Goal: Information Seeking & Learning: Check status

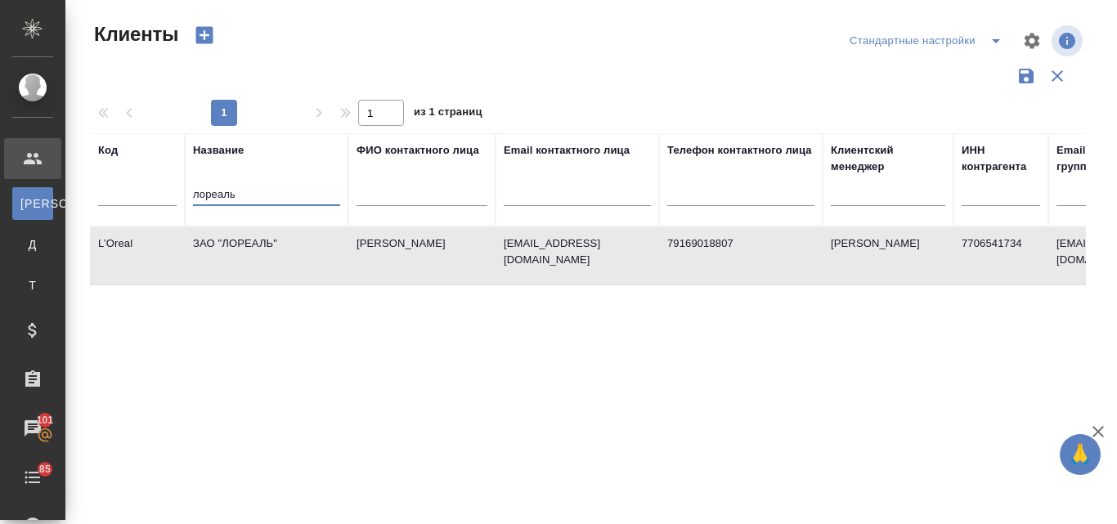
select select "RU"
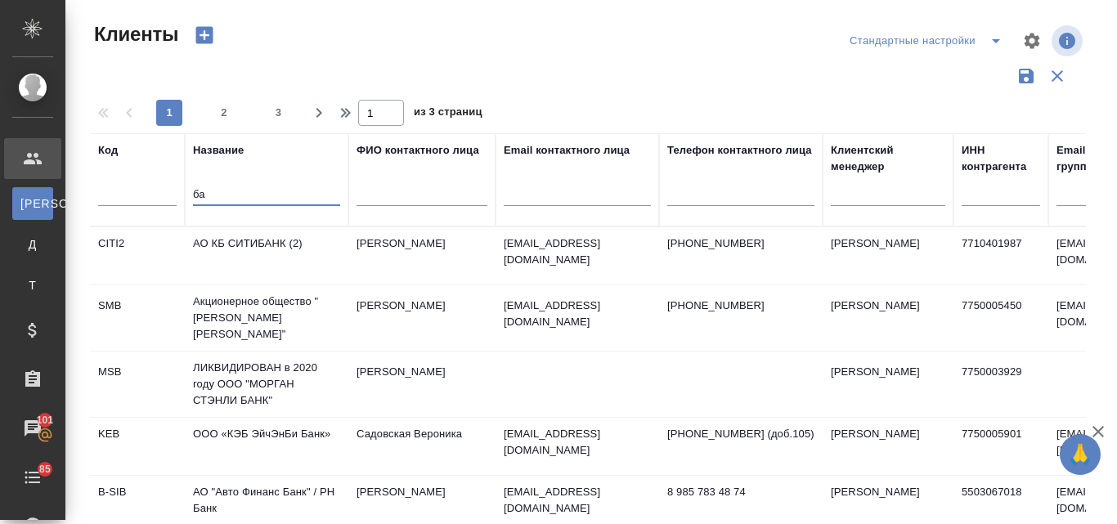
type input "б"
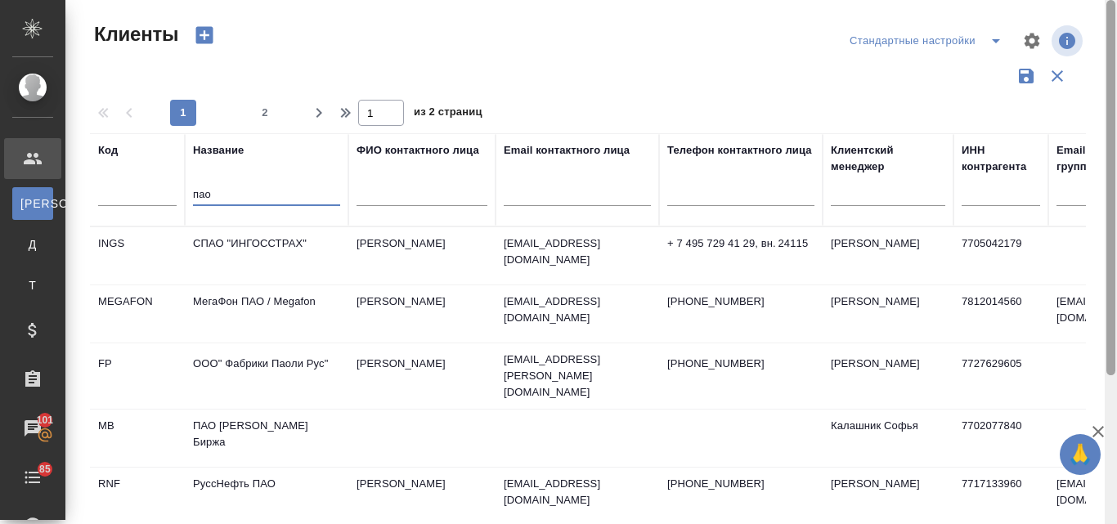
drag, startPoint x: 1110, startPoint y: 305, endPoint x: 1050, endPoint y: 74, distance: 238.4
click at [1081, 129] on div "Клиенты Стандартные настройки 1 2 1 из 2 страниц Код Название пао ФИО контактно…" at bounding box center [590, 262] width 1051 height 524
drag, startPoint x: 1112, startPoint y: 187, endPoint x: 1110, endPoint y: -20, distance: 206.9
click at [1110, 0] on html "🙏 .cls-1 fill:#fff; AWATERA Valyaeva Anna Клиенты К Клиенты Д Договоры Т Тендер…" at bounding box center [558, 262] width 1117 height 524
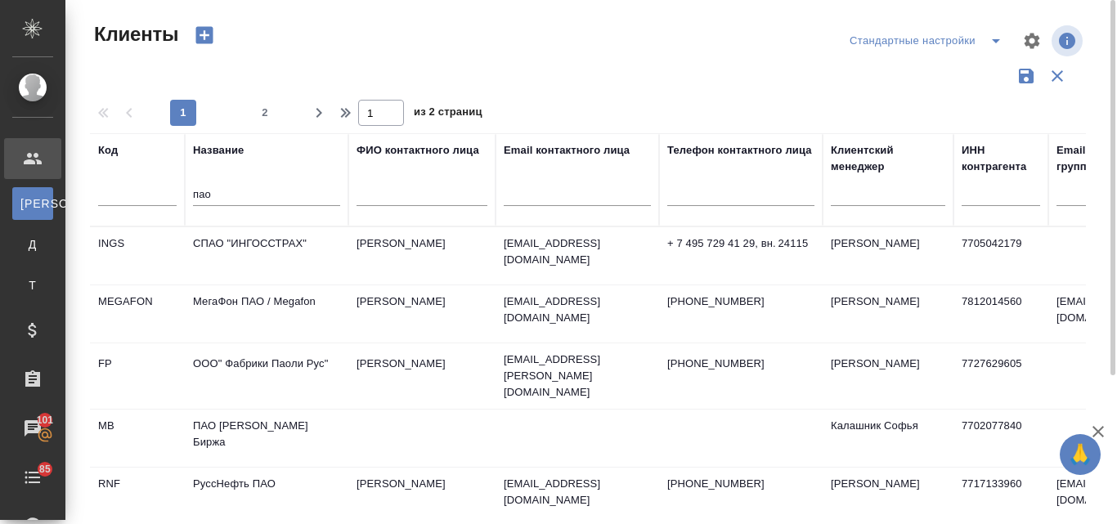
click at [231, 184] on div "пао" at bounding box center [266, 197] width 147 height 40
click at [223, 194] on input "пао" at bounding box center [266, 196] width 147 height 20
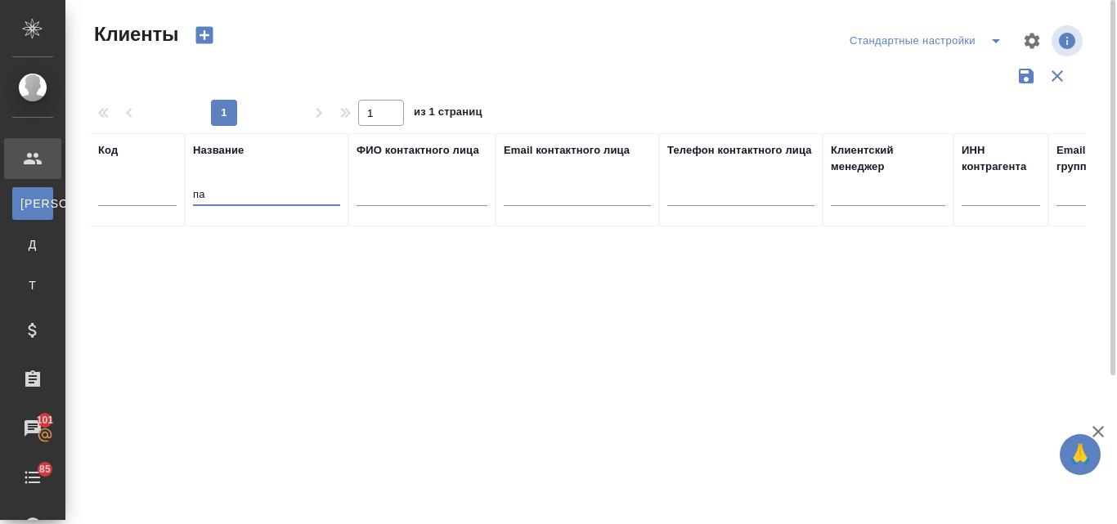
type input "п"
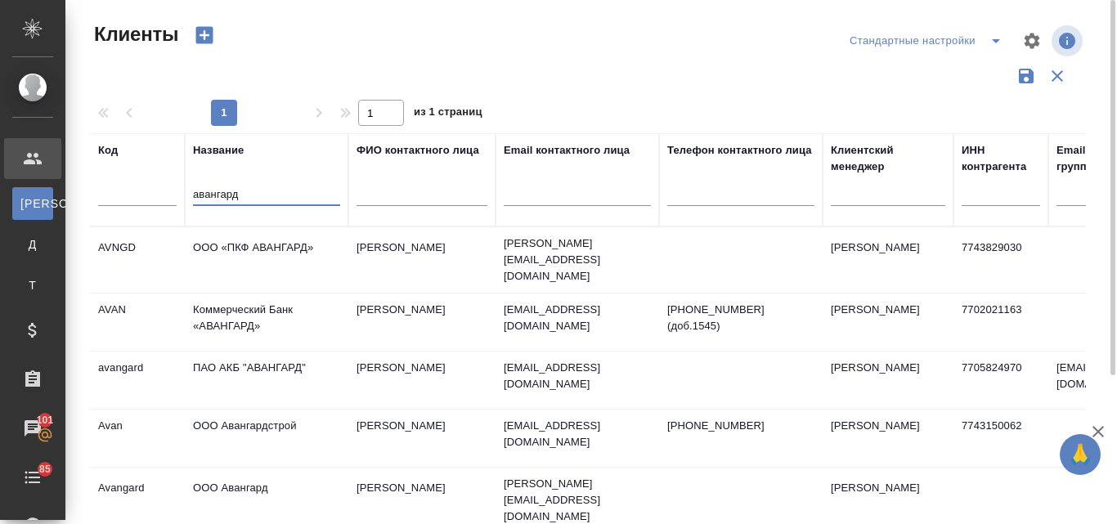
type input "авангард"
click at [238, 352] on td "ПАО АКБ "АВАНГАРД"" at bounding box center [267, 380] width 164 height 57
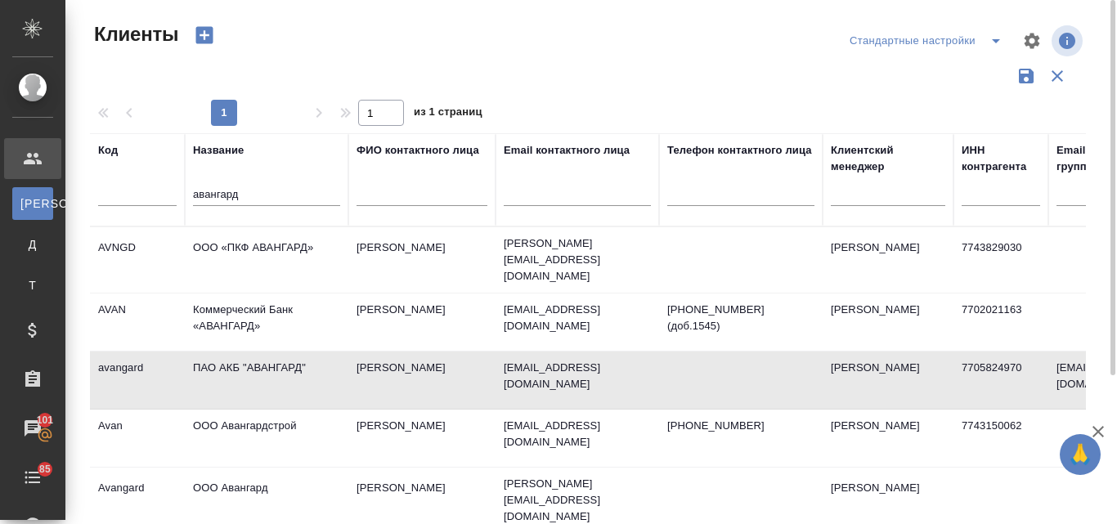
click at [238, 352] on td "ПАО АКБ "АВАНГАРД"" at bounding box center [267, 380] width 164 height 57
drag, startPoint x: 254, startPoint y: 193, endPoint x: 86, endPoint y: 204, distance: 168.8
click at [160, 195] on tr "Код Название авангард ФИО контактного лица Email контактного лица Телефон конта…" at bounding box center [708, 179] width 1236 height 93
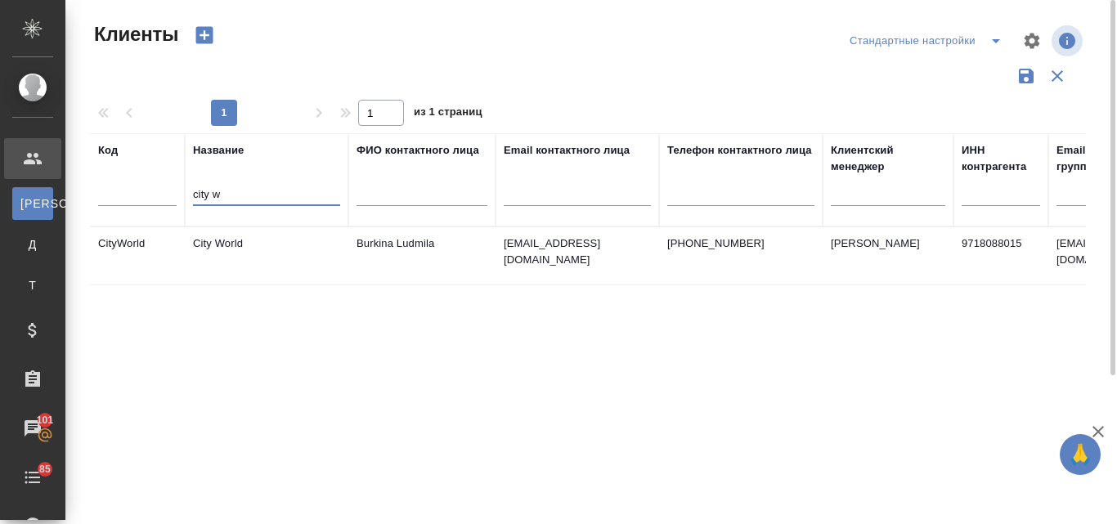
type input "city w"
click at [241, 246] on td "City World" at bounding box center [267, 255] width 164 height 57
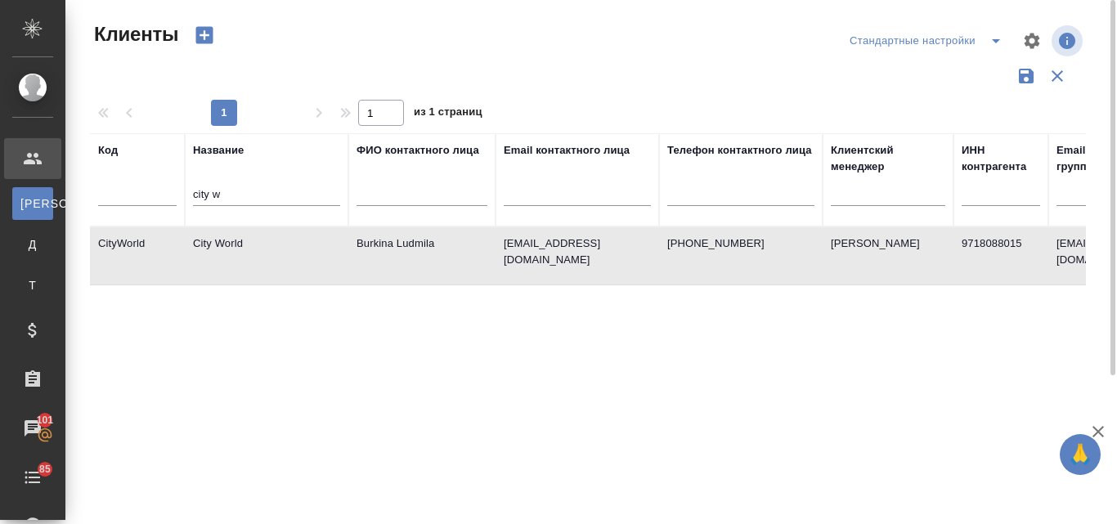
click at [241, 246] on td "City World" at bounding box center [267, 255] width 164 height 57
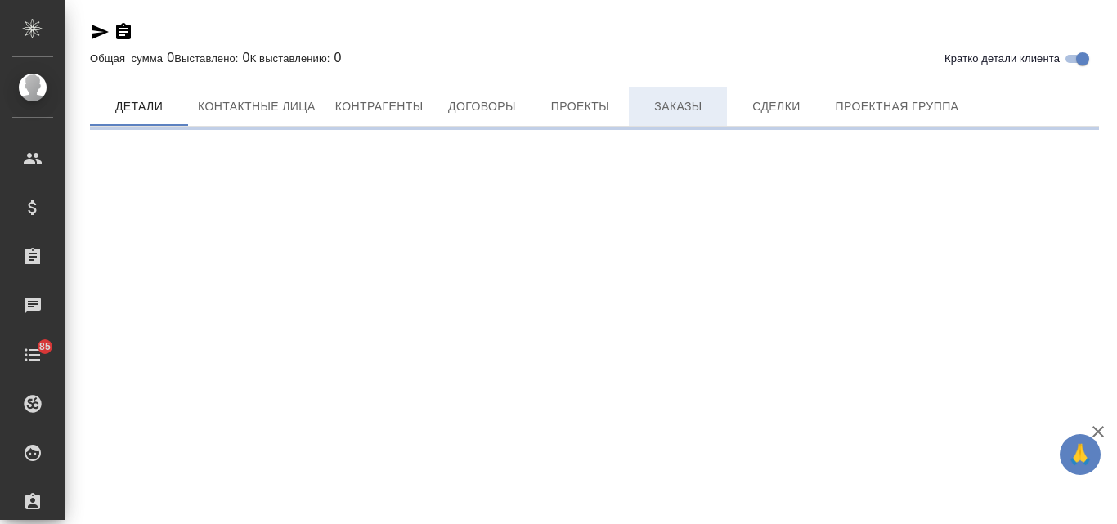
click at [658, 107] on span "Заказы" at bounding box center [678, 106] width 78 height 20
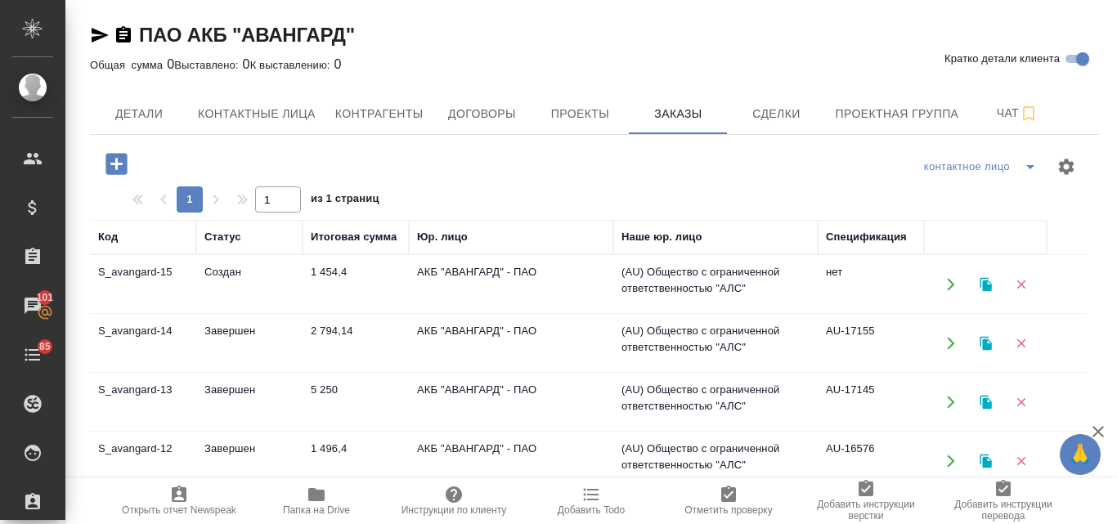
click at [226, 271] on td "Создан" at bounding box center [249, 284] width 106 height 57
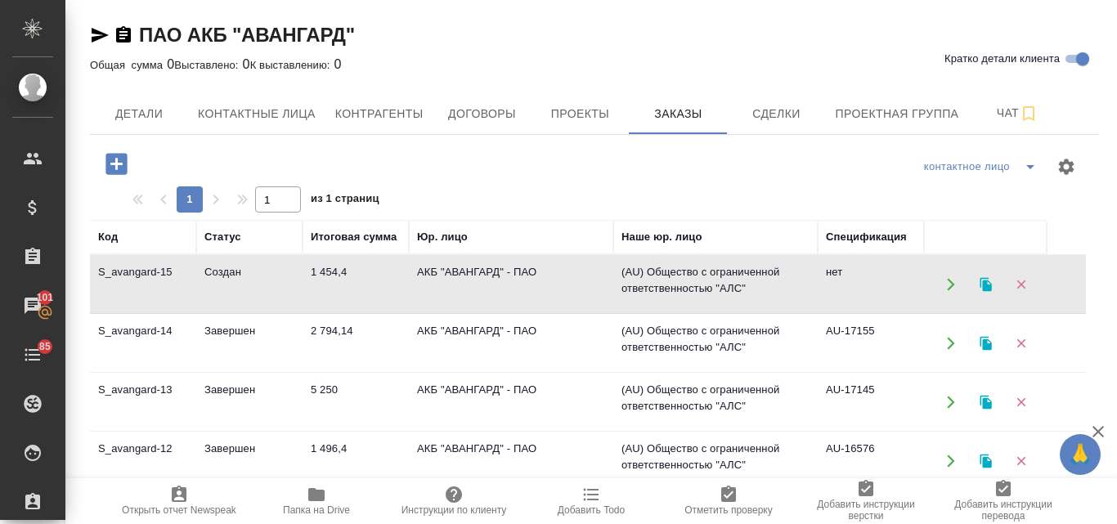
click at [360, 280] on td "1 454,4" at bounding box center [356, 284] width 106 height 57
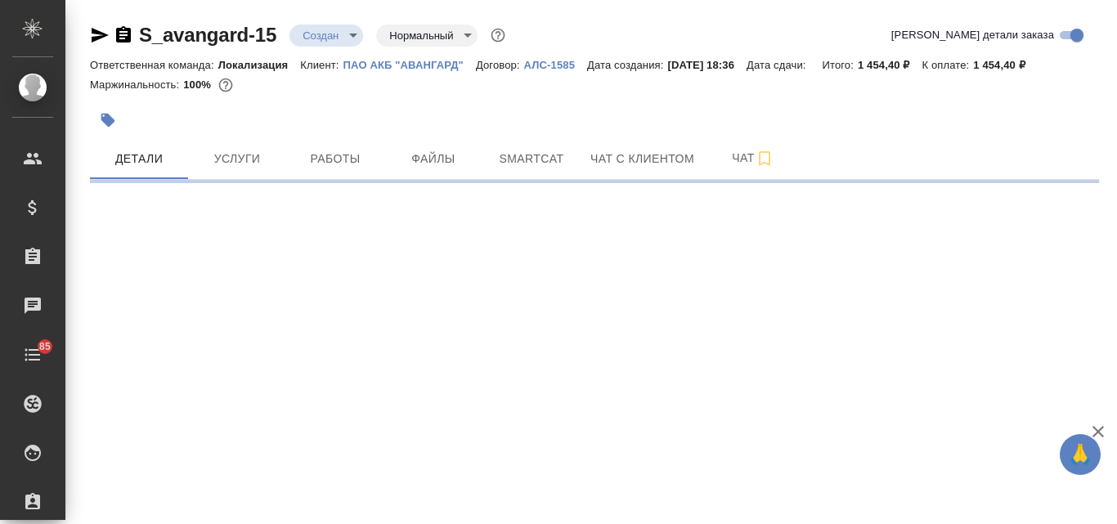
select select "RU"
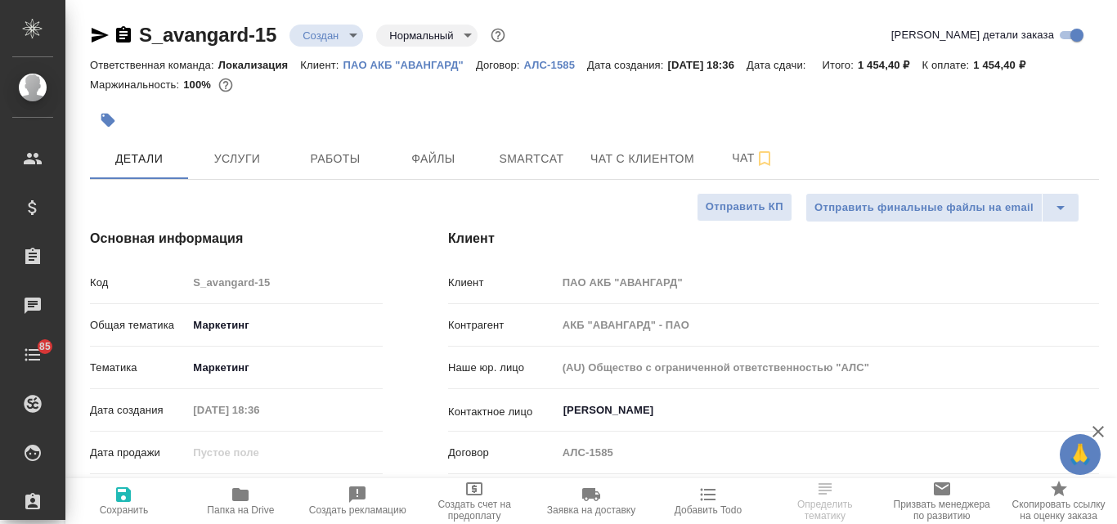
type textarea "x"
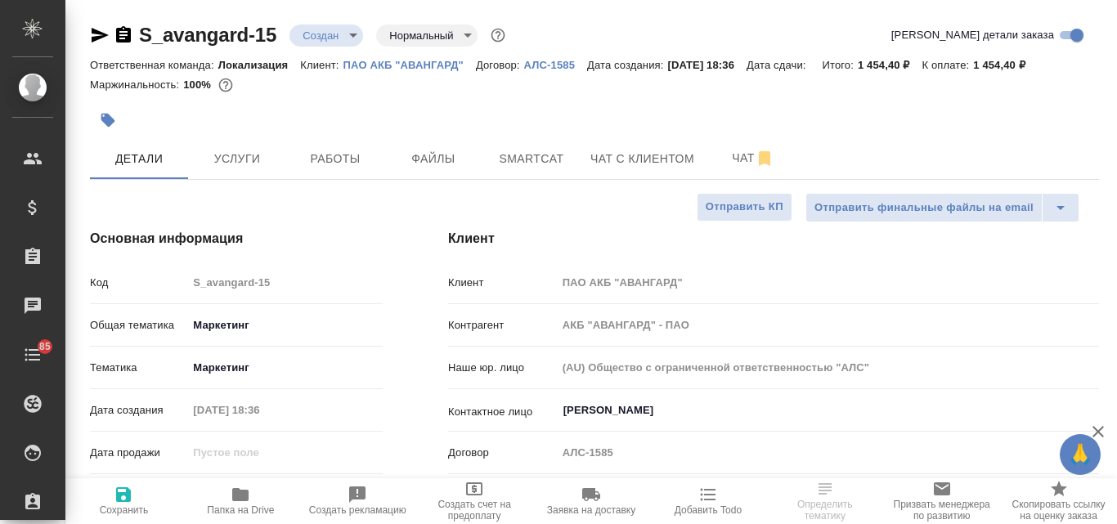
type textarea "x"
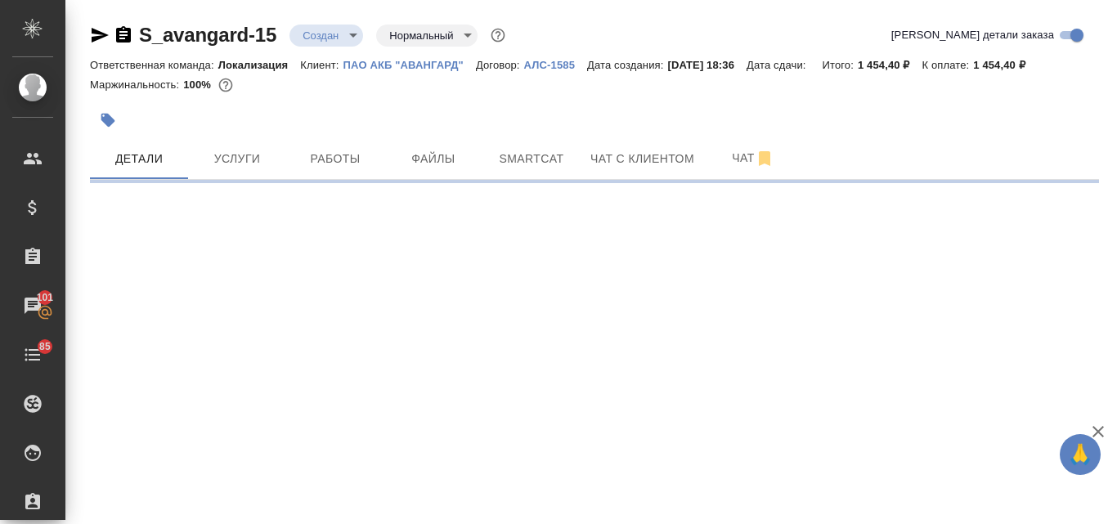
select select "RU"
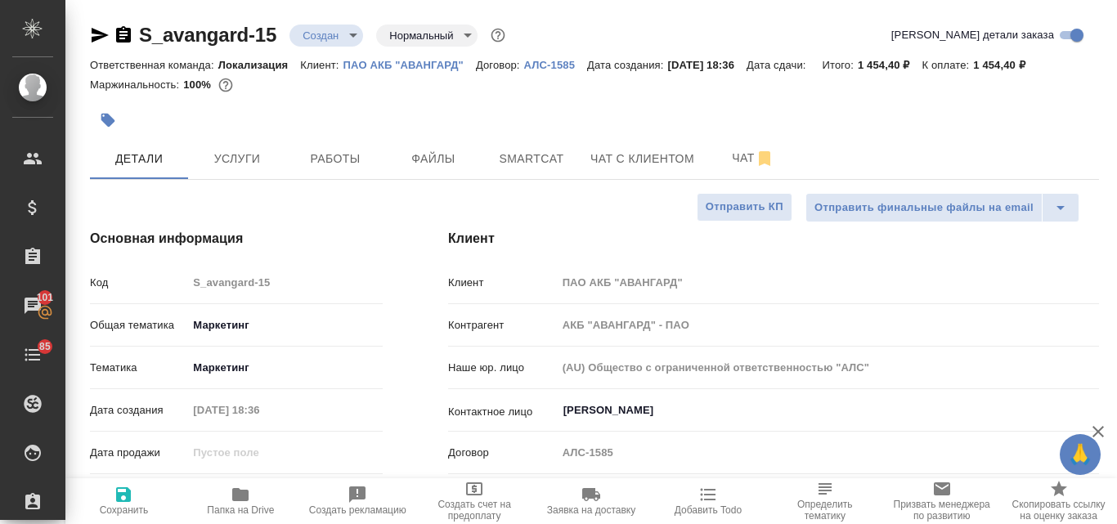
type textarea "x"
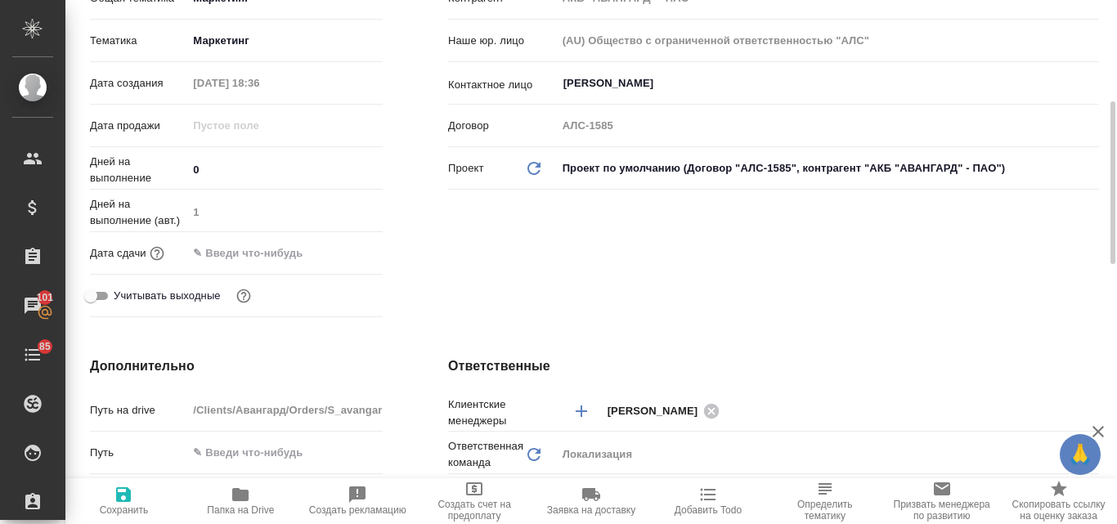
click at [249, 256] on input "text" at bounding box center [258, 253] width 143 height 24
click at [329, 255] on icon "button" at bounding box center [335, 251] width 15 height 16
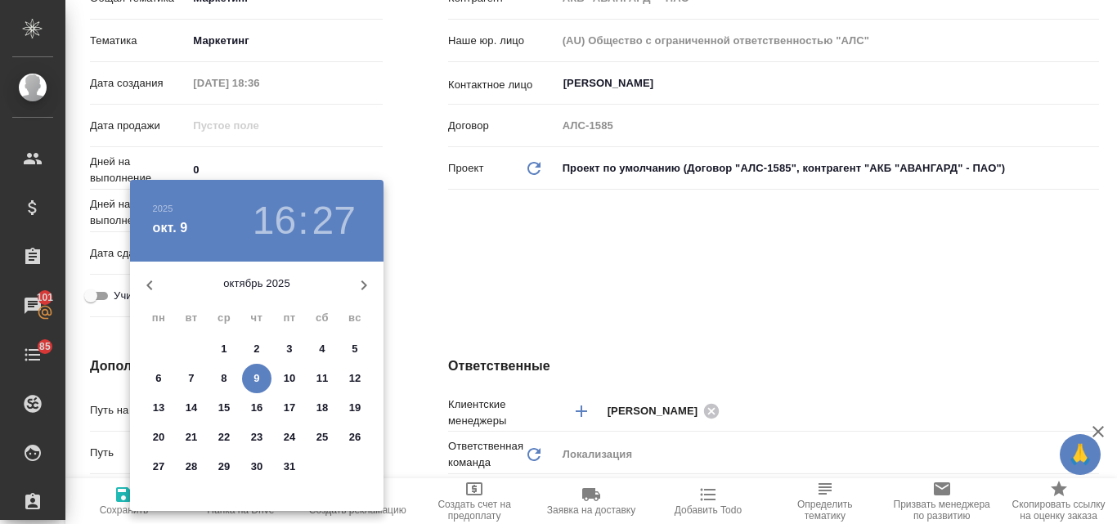
click at [291, 374] on p "10" at bounding box center [290, 378] width 12 height 16
type input "10.10.2025 16:27"
type textarea "x"
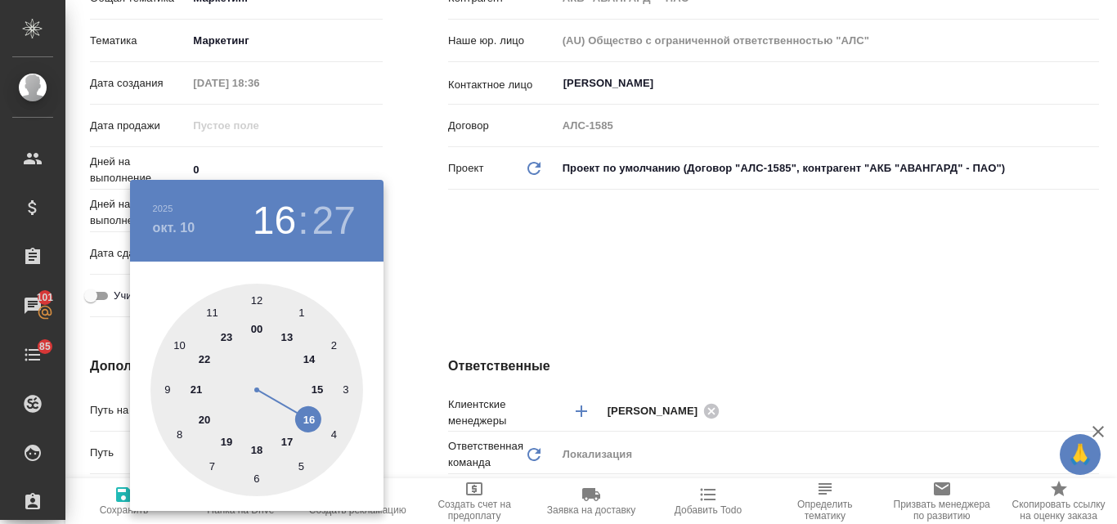
click at [286, 445] on div at bounding box center [256, 390] width 213 height 213
type input "10.10.2025 17:27"
type textarea "x"
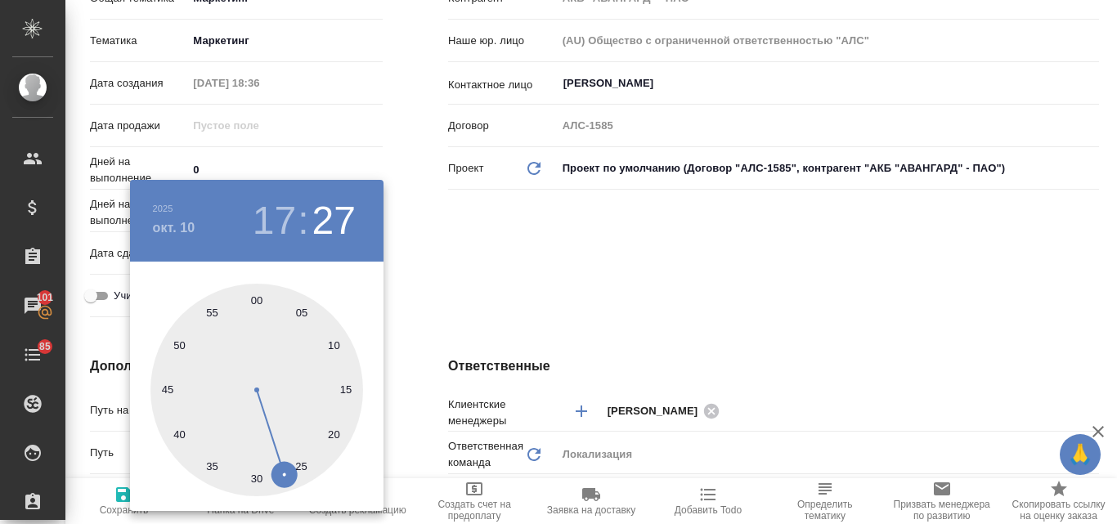
click at [257, 295] on div at bounding box center [256, 390] width 213 height 213
type input "10.10.2025 17:00"
type textarea "x"
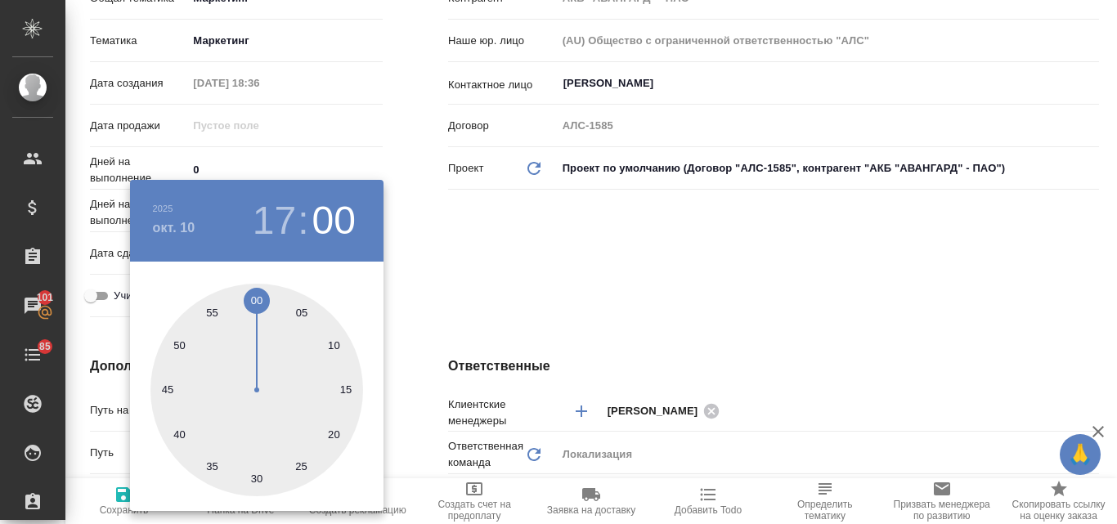
click at [505, 232] on div at bounding box center [558, 262] width 1117 height 524
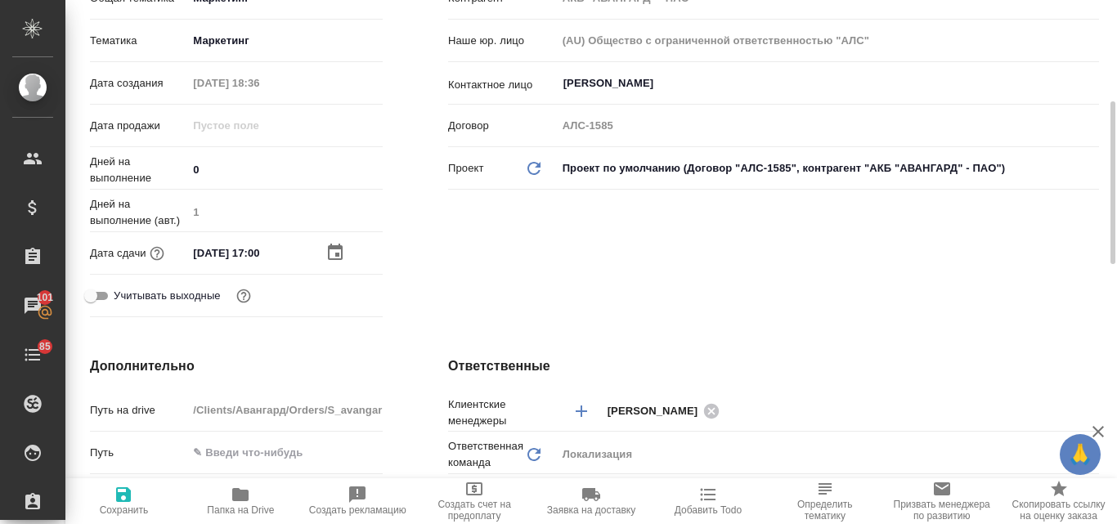
click at [128, 500] on icon "button" at bounding box center [123, 494] width 15 height 15
type textarea "x"
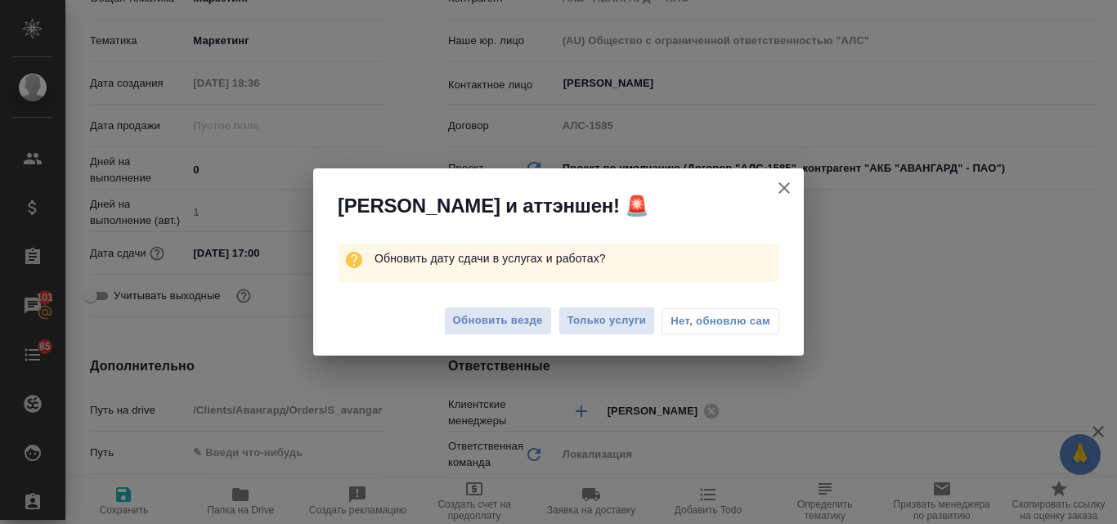
type textarea "x"
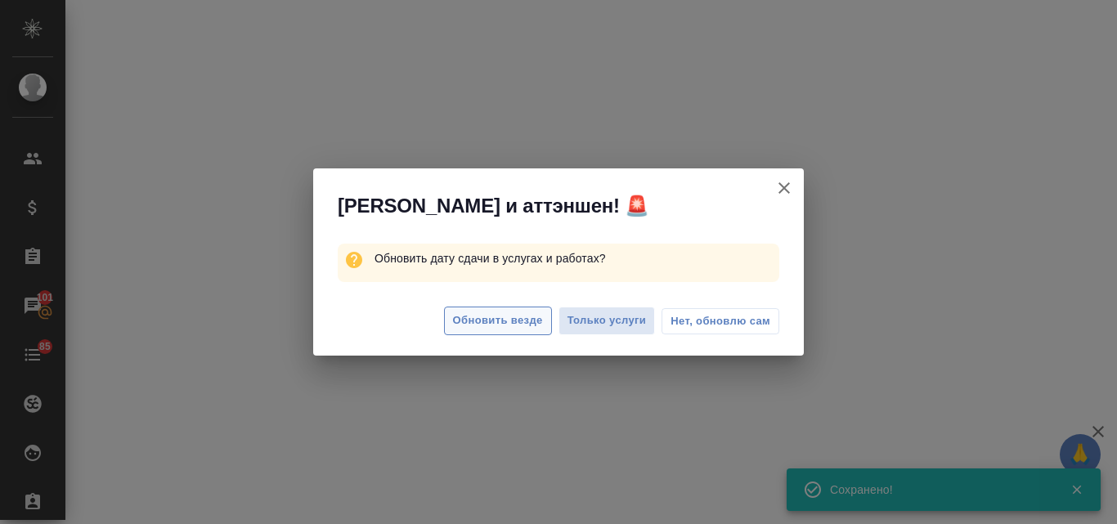
select select "RU"
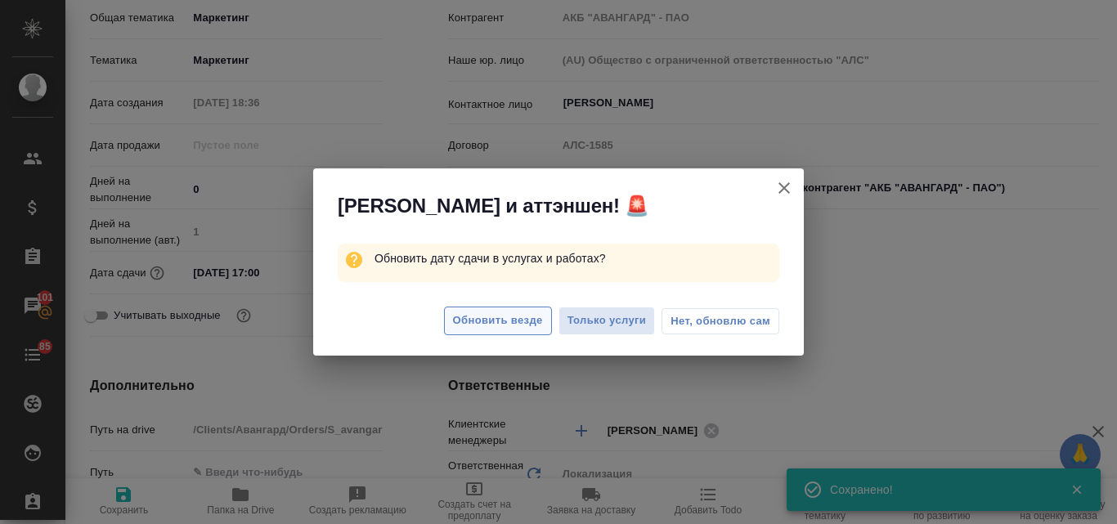
type textarea "x"
click at [478, 319] on span "Обновить везде" at bounding box center [498, 320] width 90 height 19
type textarea "x"
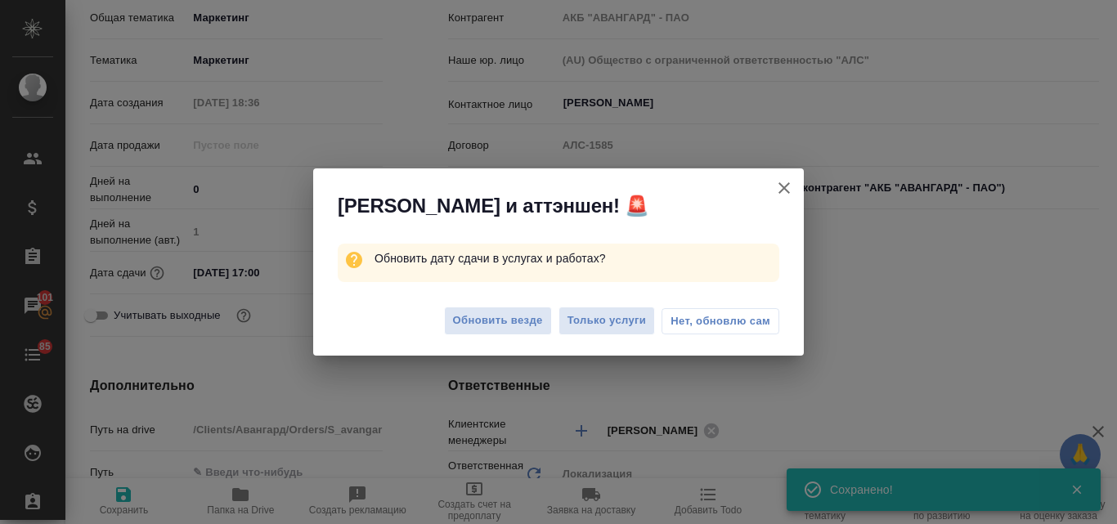
type textarea "x"
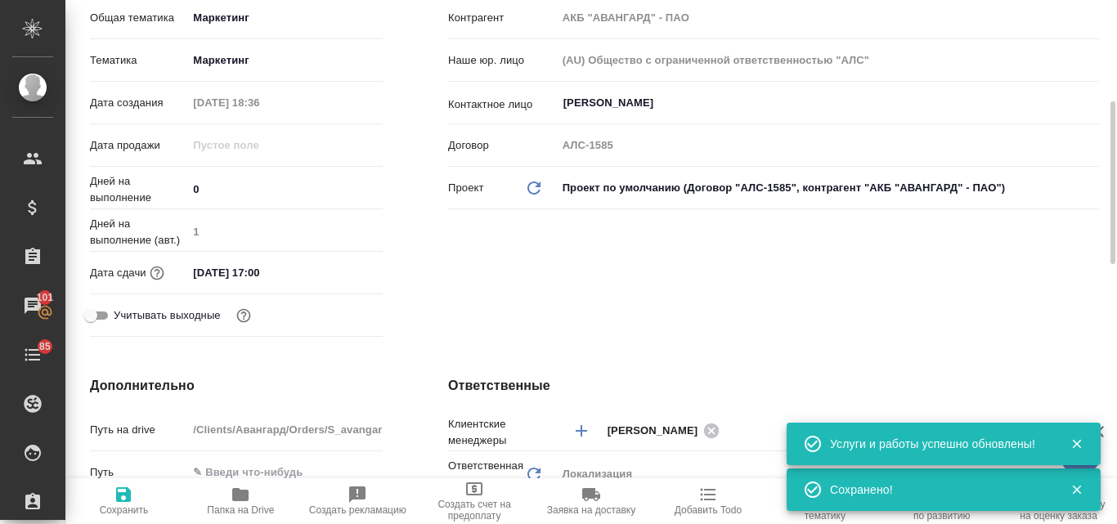
scroll to position [0, 0]
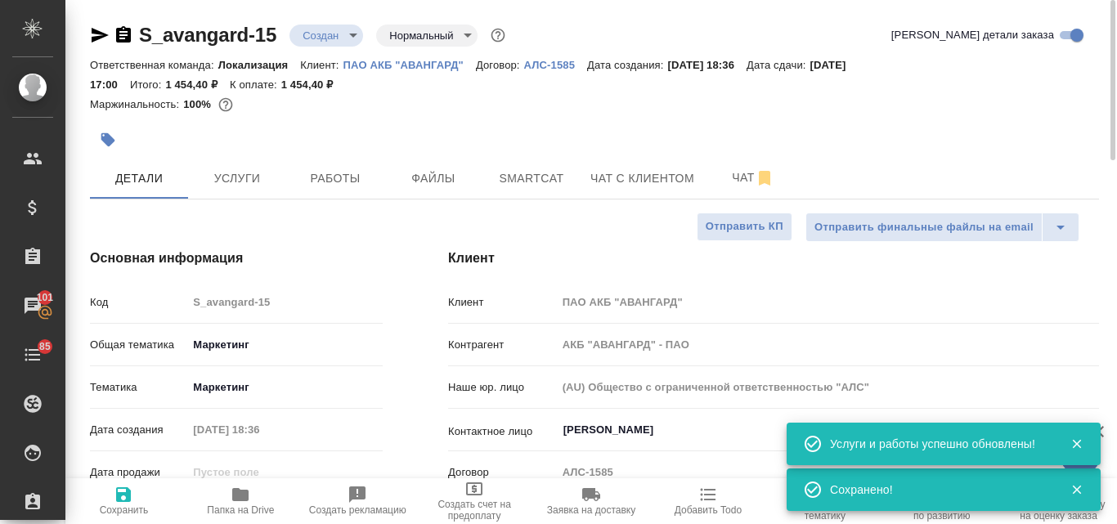
click at [355, 30] on body "🙏 .cls-1 fill:#fff; AWATERA Valyaeva Anna Клиенты Спецификации Заказы 101 Чаты …" at bounding box center [558, 262] width 1117 height 524
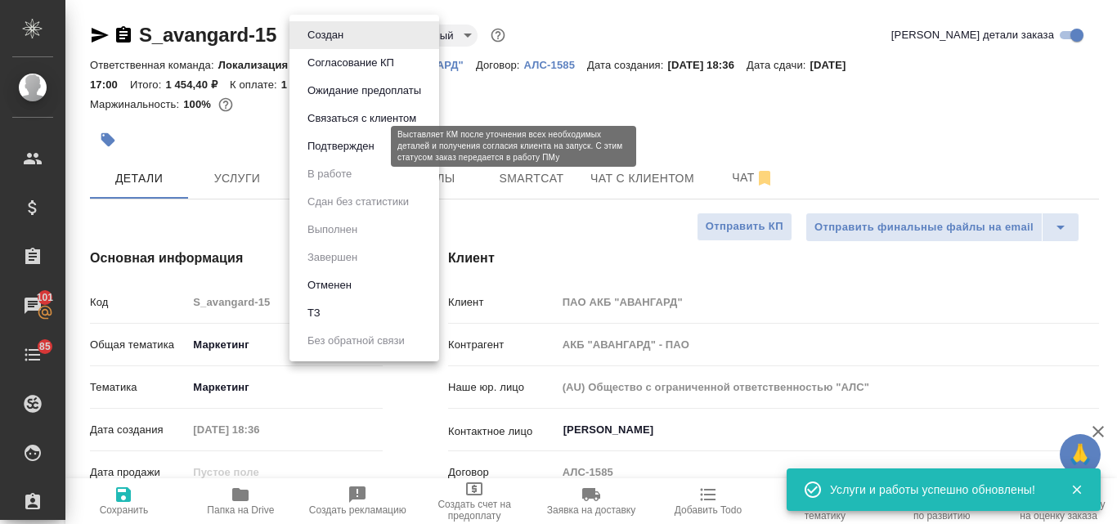
click at [333, 146] on button "Подтвержден" at bounding box center [341, 146] width 77 height 18
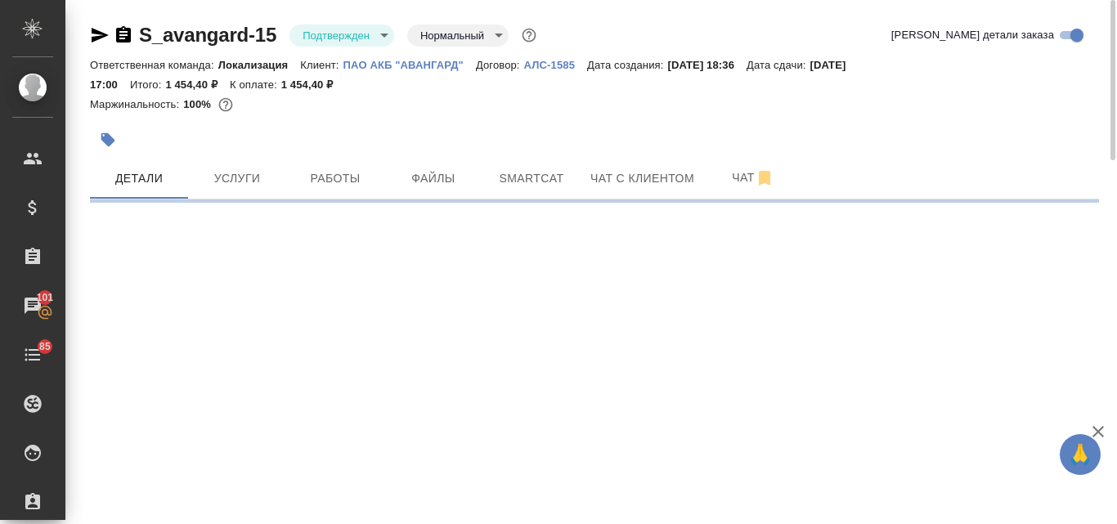
select select "RU"
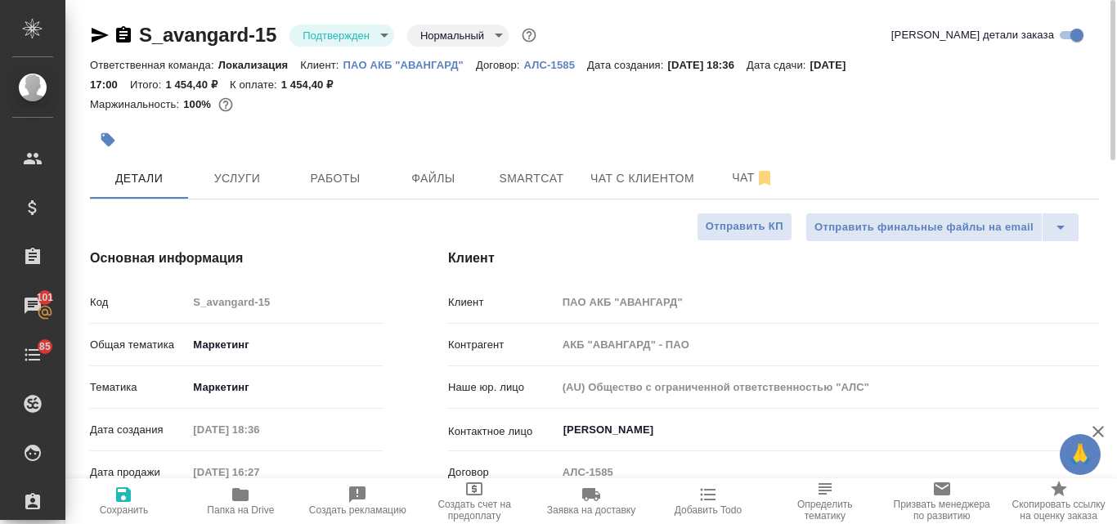
type textarea "x"
click at [97, 36] on icon "button" at bounding box center [100, 35] width 20 height 20
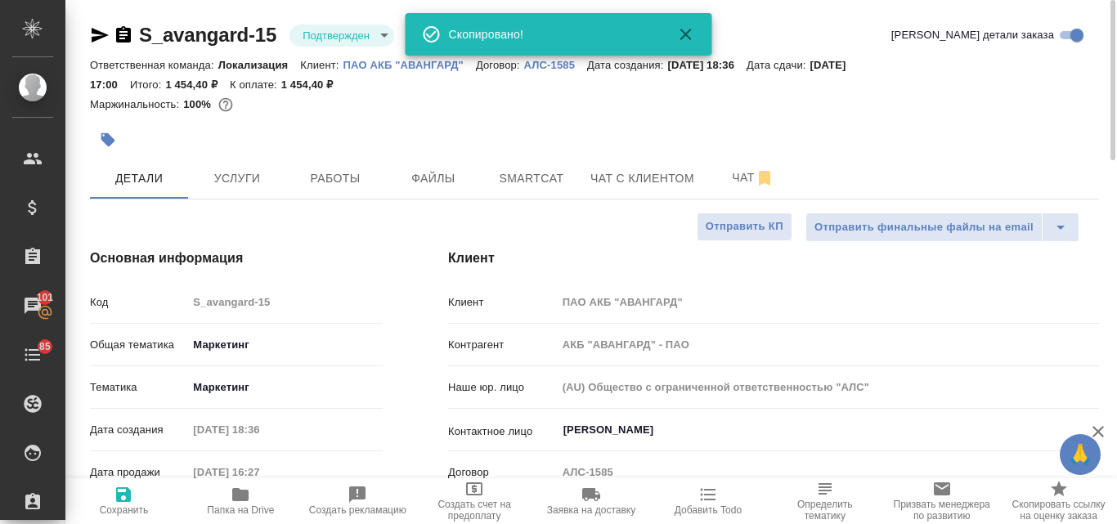
type textarea "x"
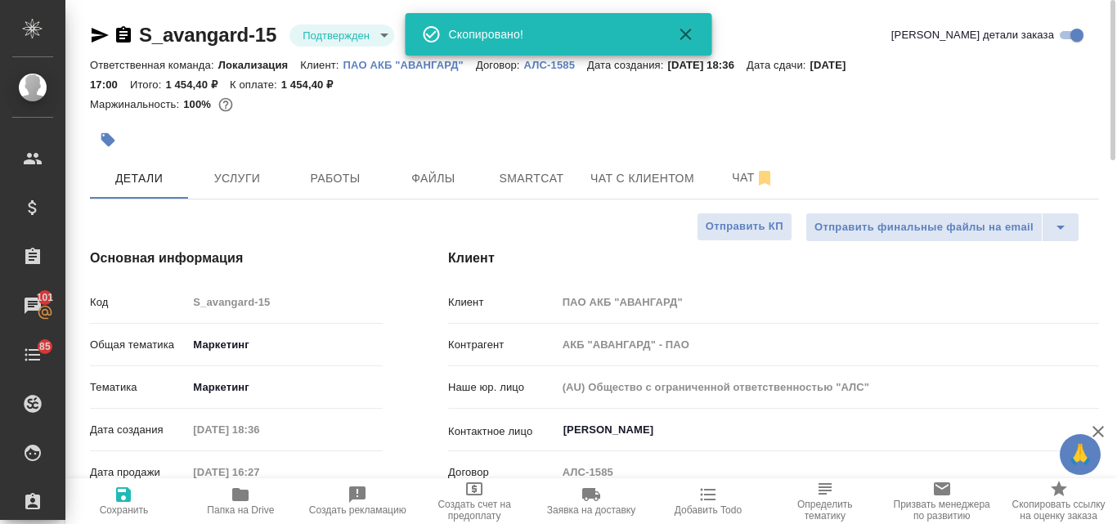
type textarea "x"
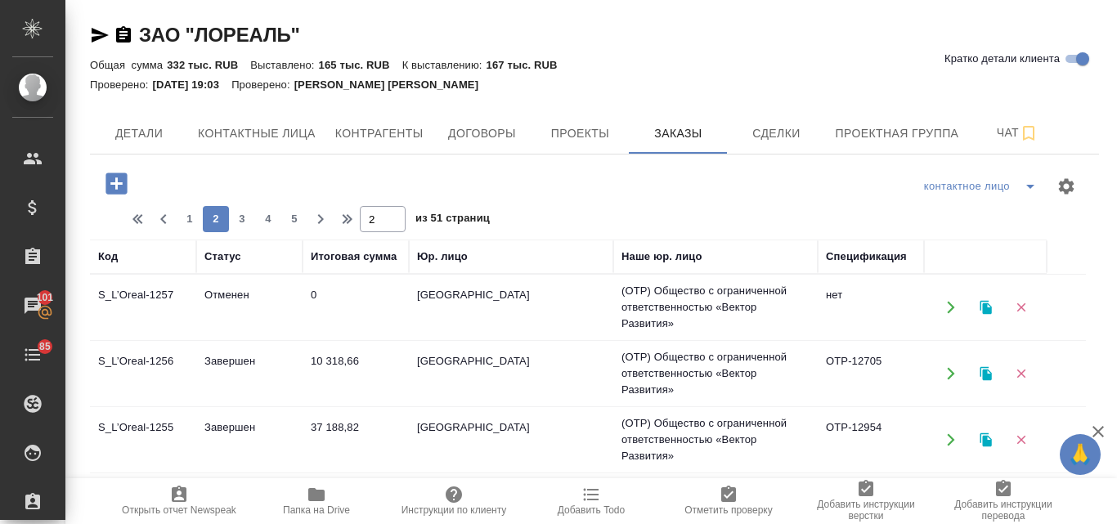
scroll to position [818, 0]
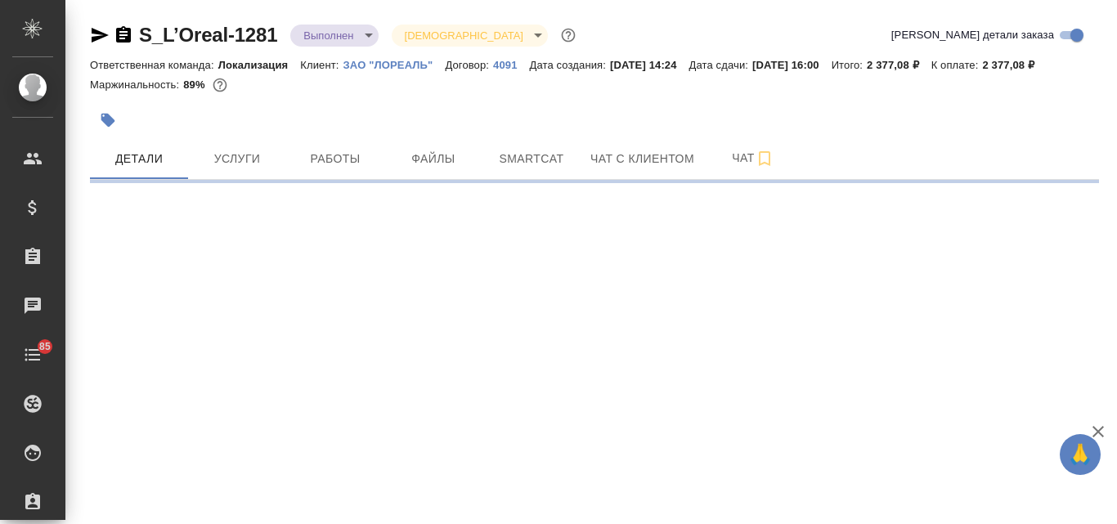
select select "RU"
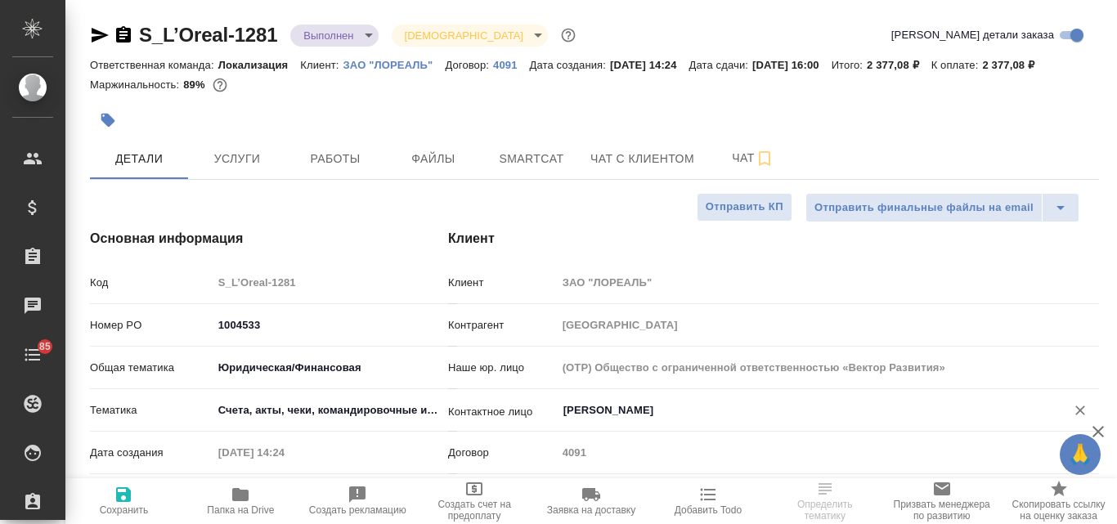
type textarea "x"
drag, startPoint x: 254, startPoint y: 324, endPoint x: 200, endPoint y: 325, distance: 54.0
click at [200, 326] on div "Номер PO 1004533" at bounding box center [273, 325] width 367 height 29
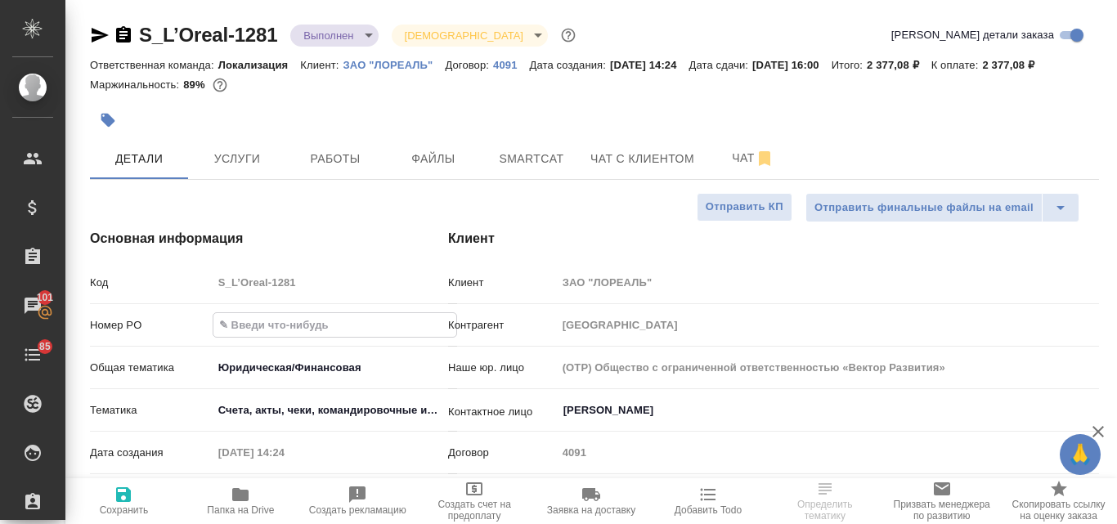
type textarea "x"
paste input "1004629"
type input "1004629"
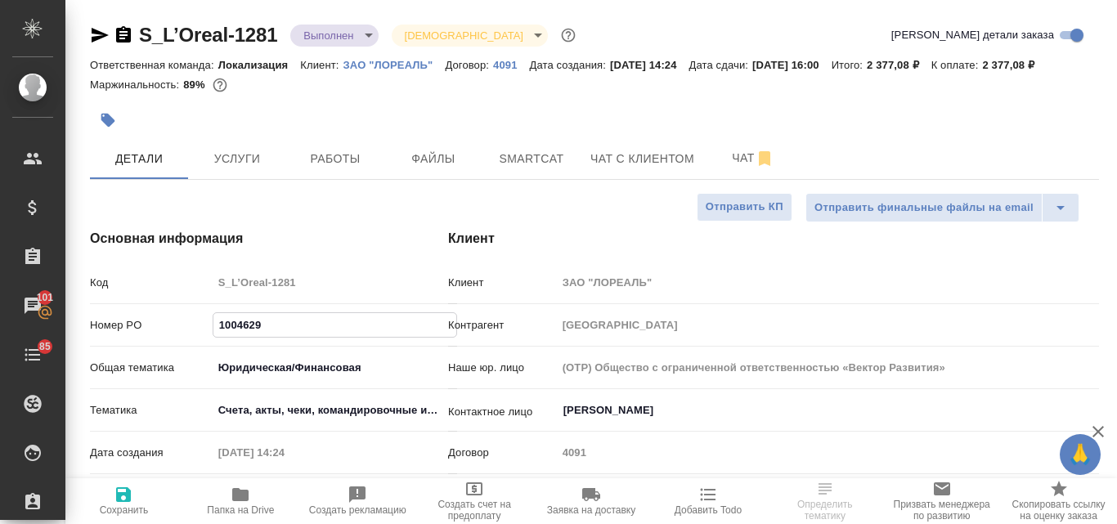
type textarea "x"
type input "1004629"
click at [129, 502] on icon "button" at bounding box center [123, 494] width 15 height 15
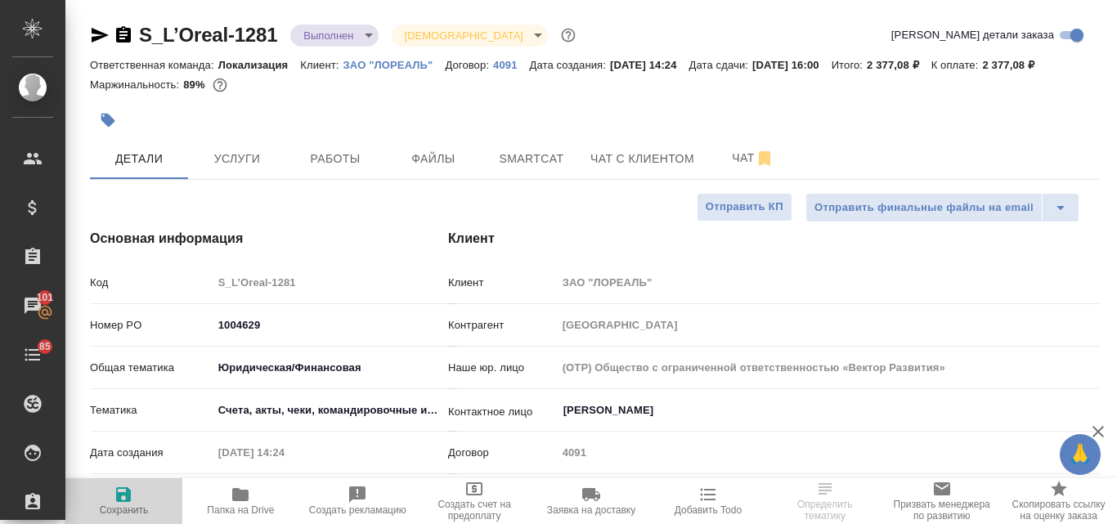
type textarea "x"
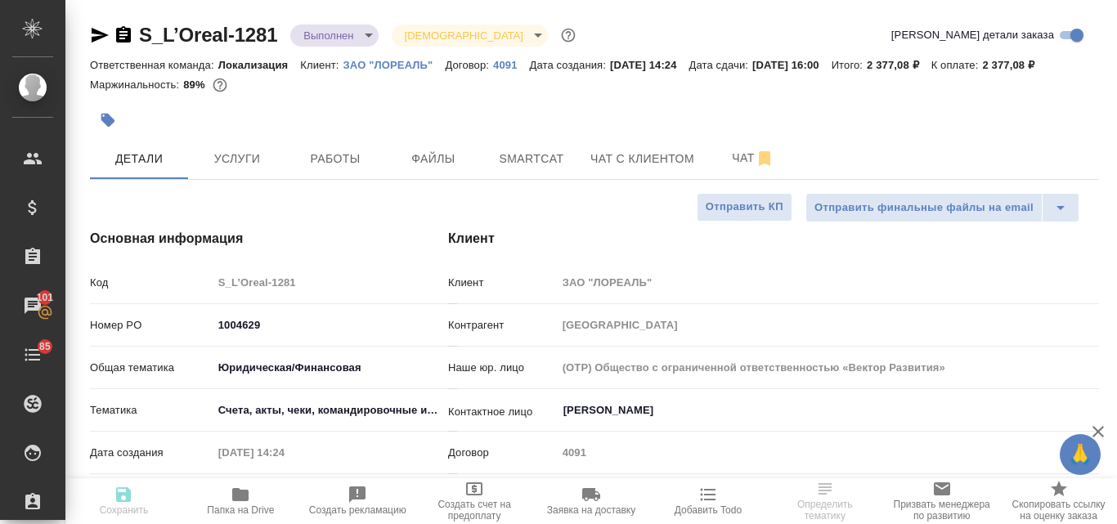
type textarea "x"
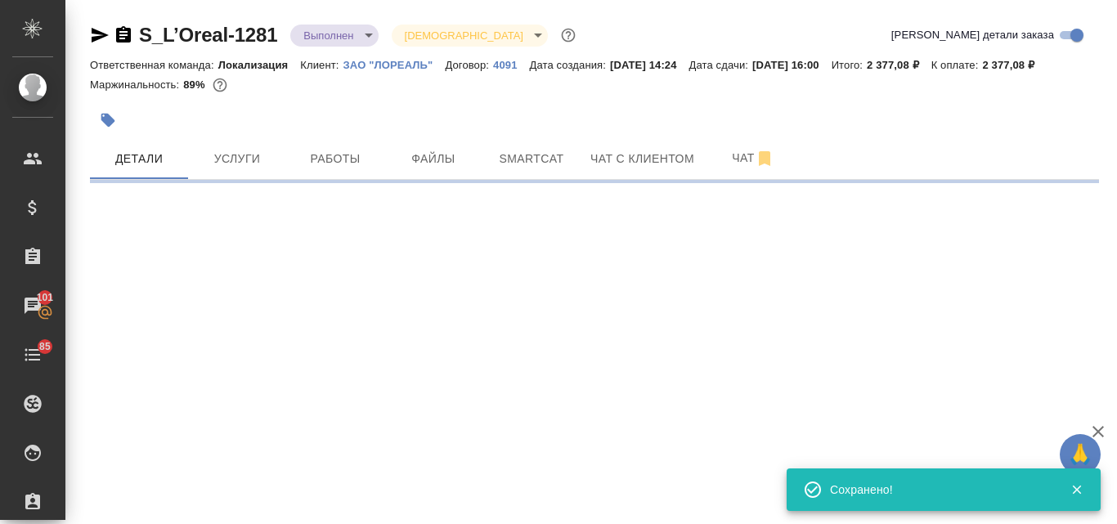
select select "RU"
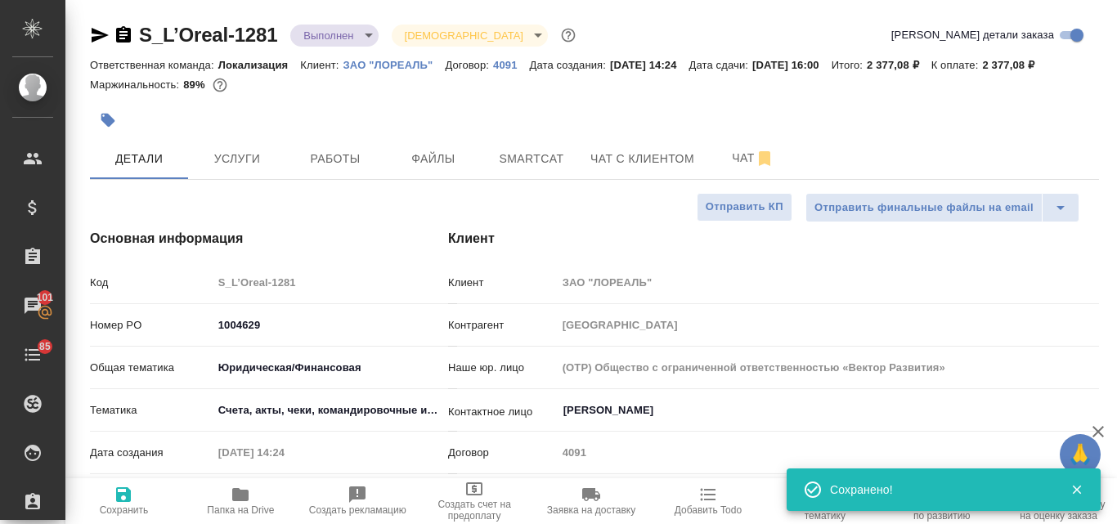
type textarea "x"
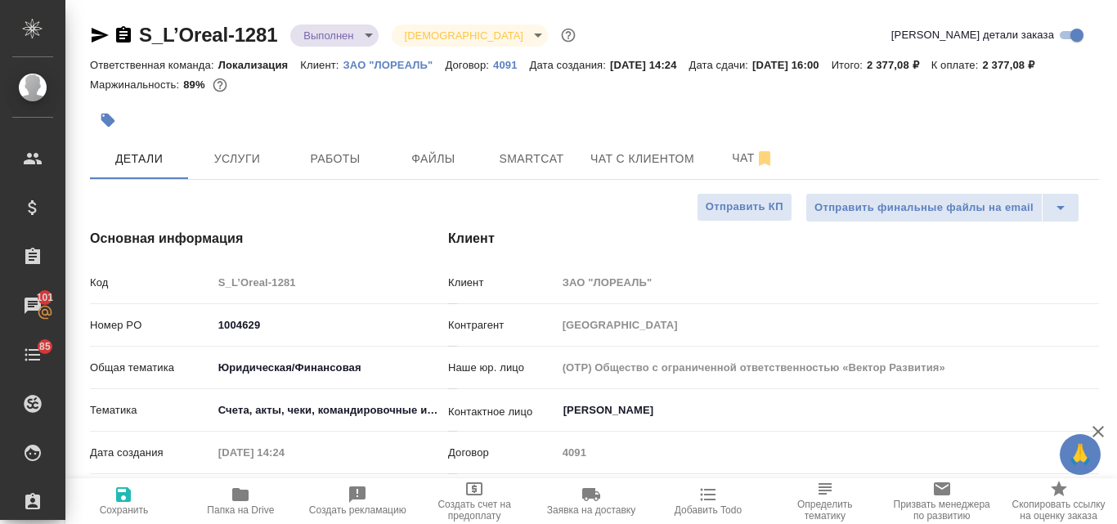
type textarea "x"
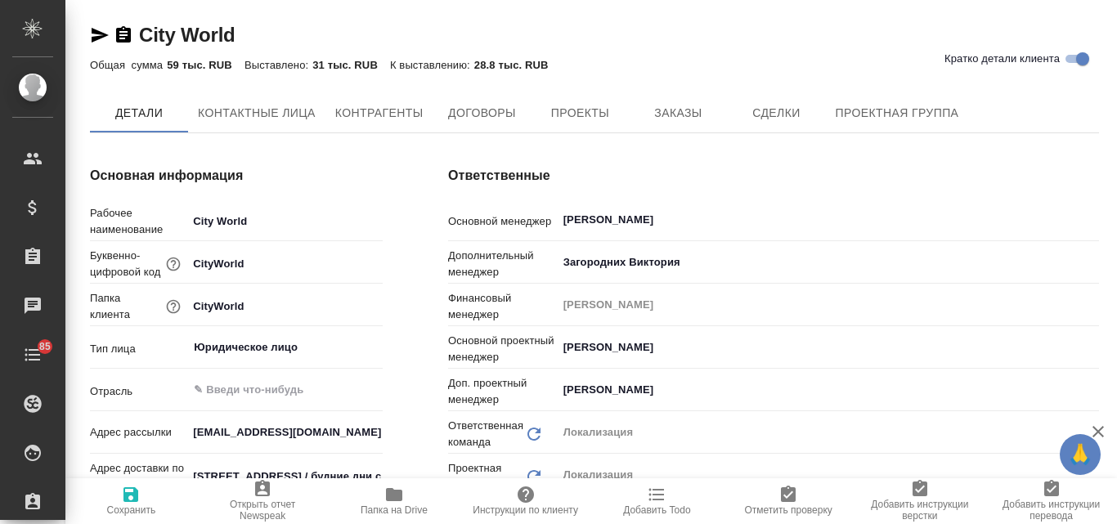
type input "Общество с ограниченной ответственностью «Медиа Групп»(ООО «Медиа Групп»)"
type textarea "x"
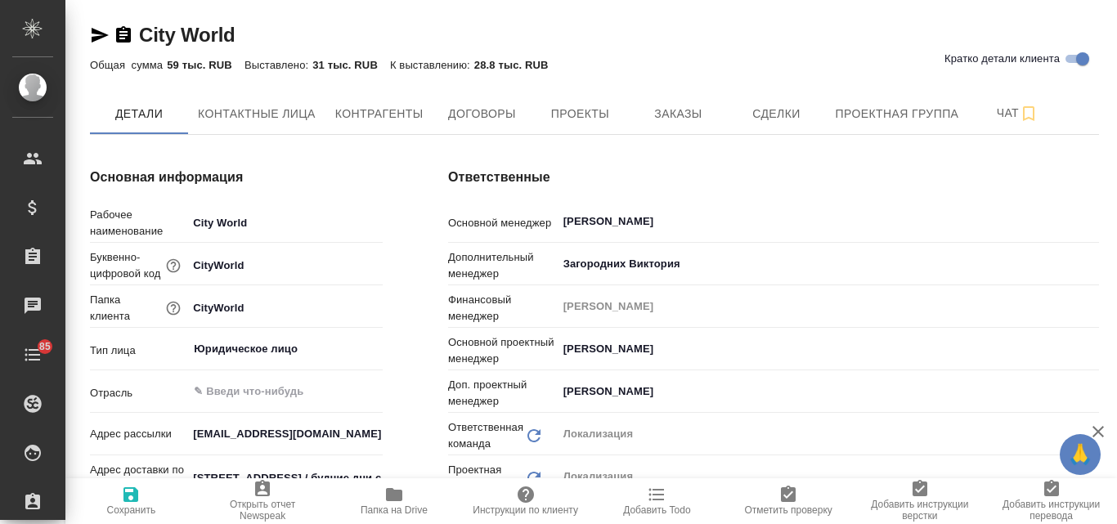
click at [97, 37] on icon "button" at bounding box center [100, 35] width 17 height 15
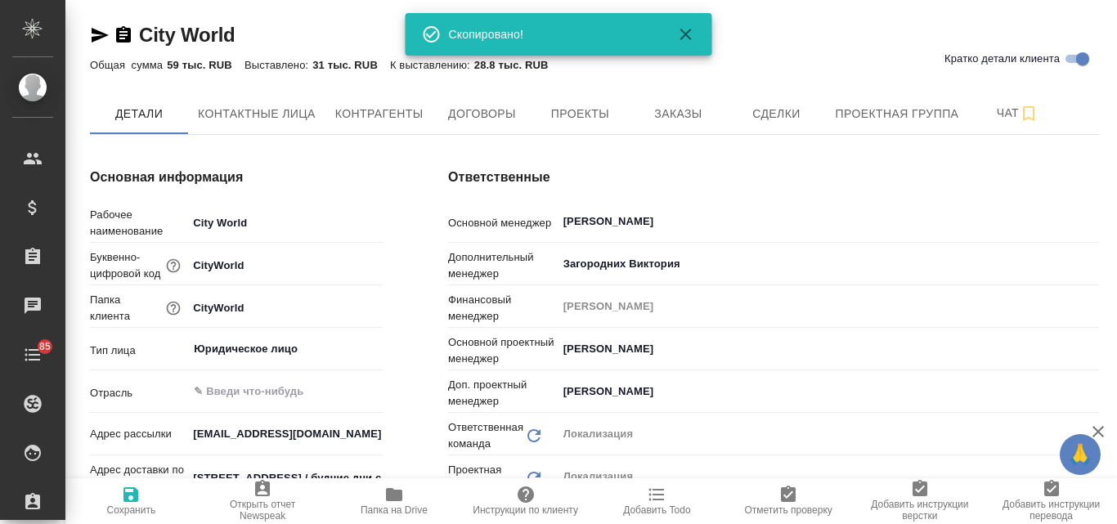
type input "Общество с ограниченной ответственностью «Медиа Групп»(ООО «Медиа Групп»)"
type textarea "x"
type input "Общество с ограниченной ответственностью «Медиа Групп»(ООО «Медиа Групп»)"
type textarea "x"
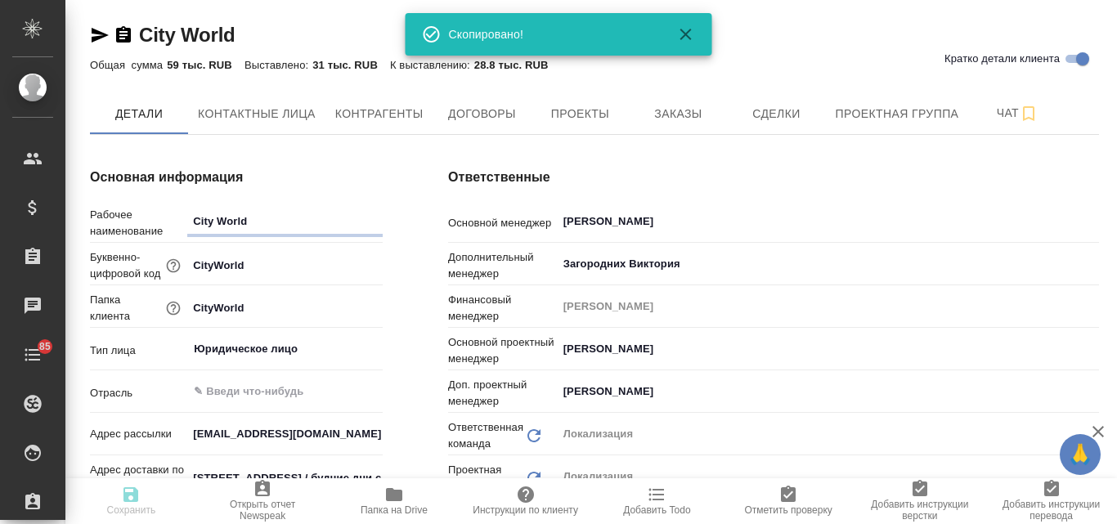
type textarea "x"
type input "Общество с ограниченной ответственностью «Медиа Групп»(ООО «Медиа Групп»)"
type textarea "x"
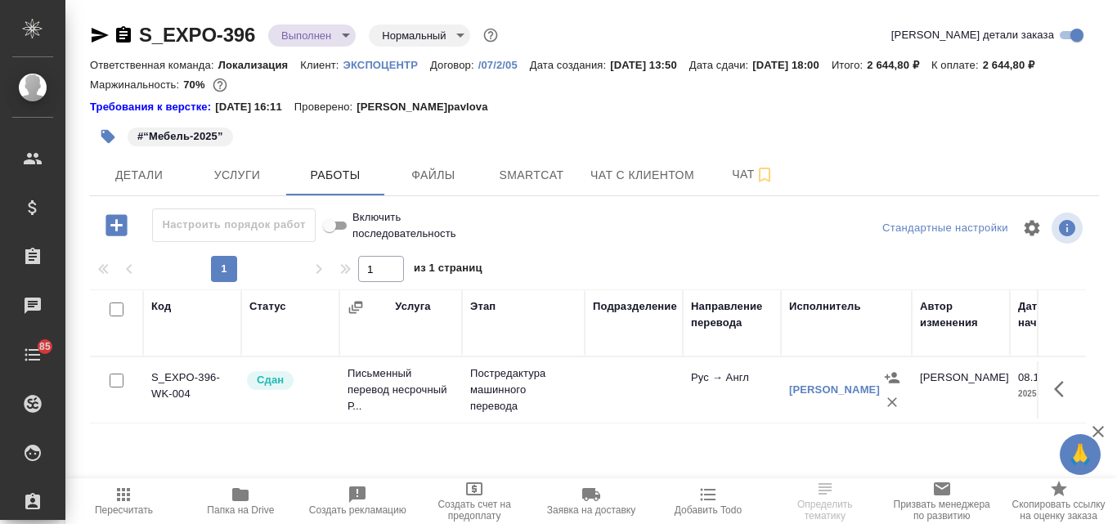
click at [260, 504] on span "Папка на Drive" at bounding box center [240, 509] width 67 height 11
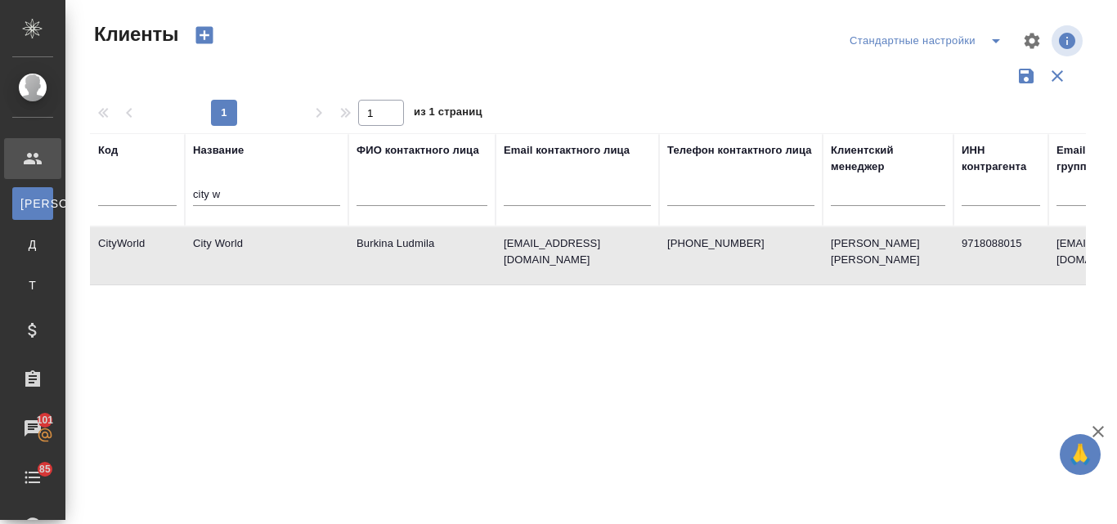
select select "RU"
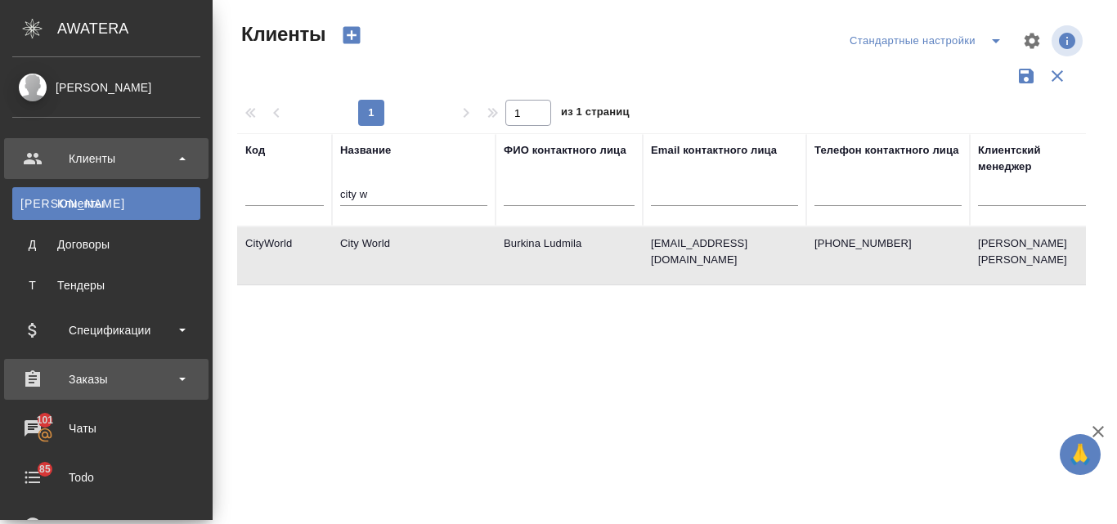
click at [102, 383] on div "Заказы" at bounding box center [106, 379] width 188 height 25
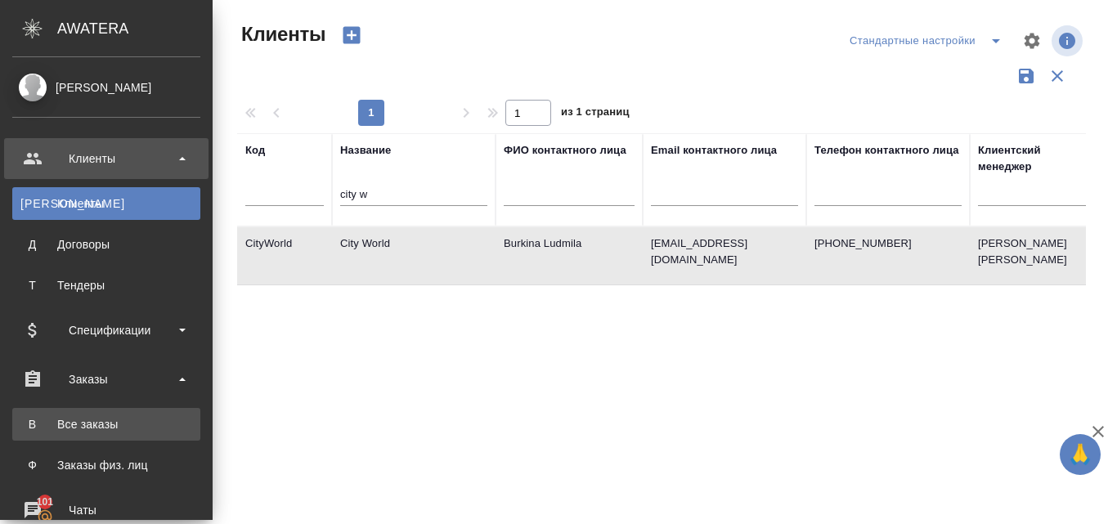
click at [88, 429] on div "Все заказы" at bounding box center [106, 424] width 172 height 16
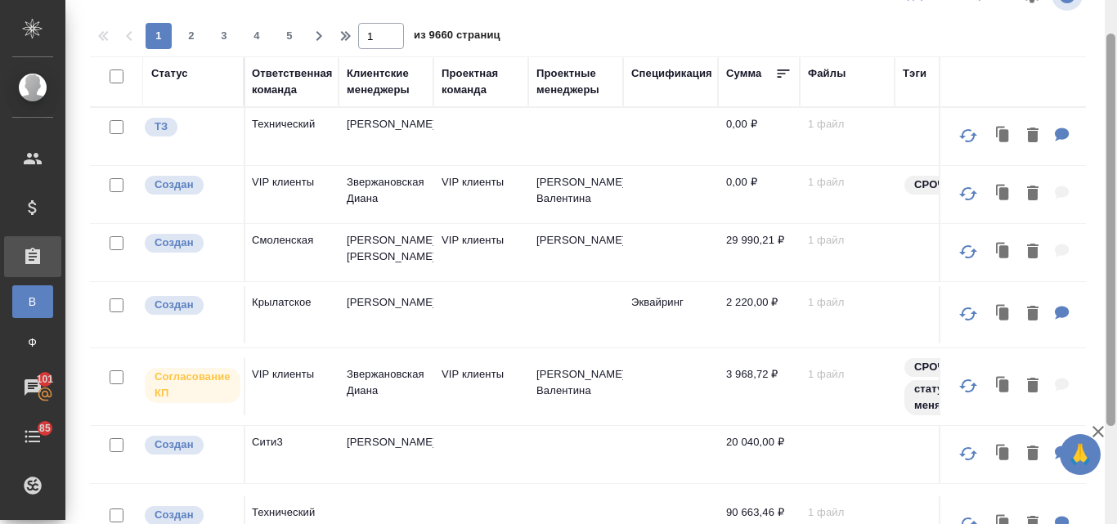
scroll to position [9, 0]
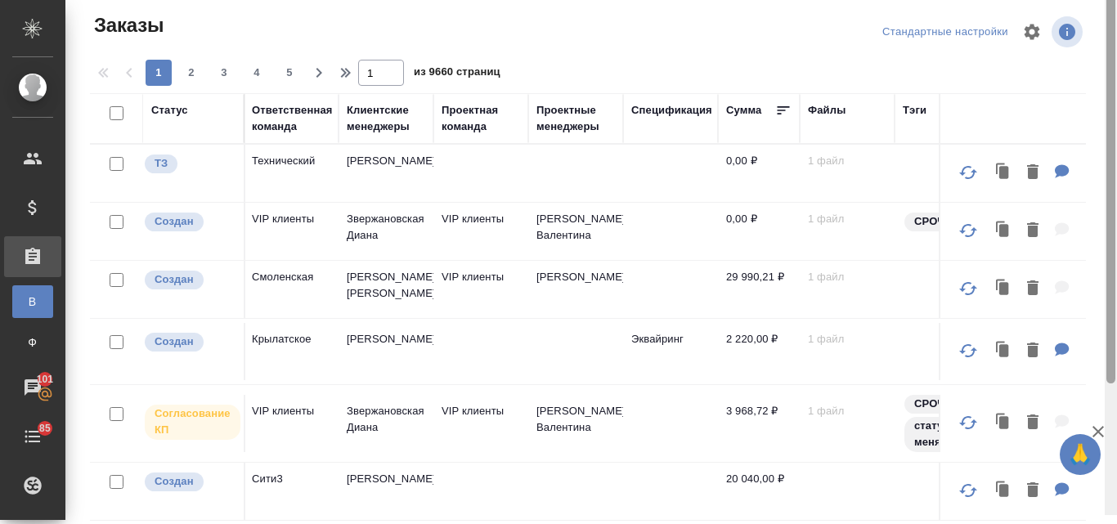
drag, startPoint x: 1109, startPoint y: 323, endPoint x: 1097, endPoint y: 173, distance: 150.1
click at [1116, 186] on div at bounding box center [1111, 253] width 12 height 524
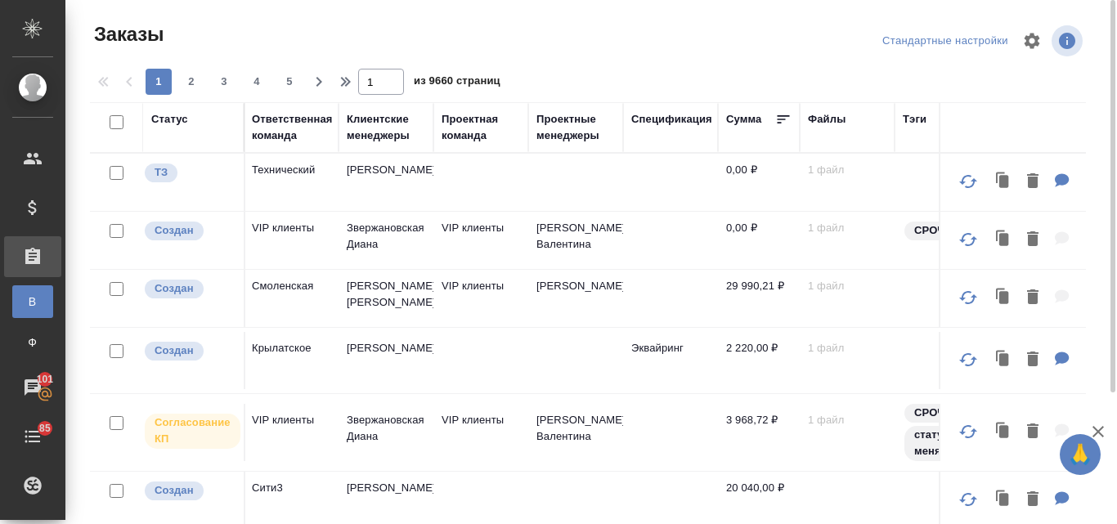
click at [553, 128] on div "Проектные менеджеры" at bounding box center [575, 127] width 78 height 33
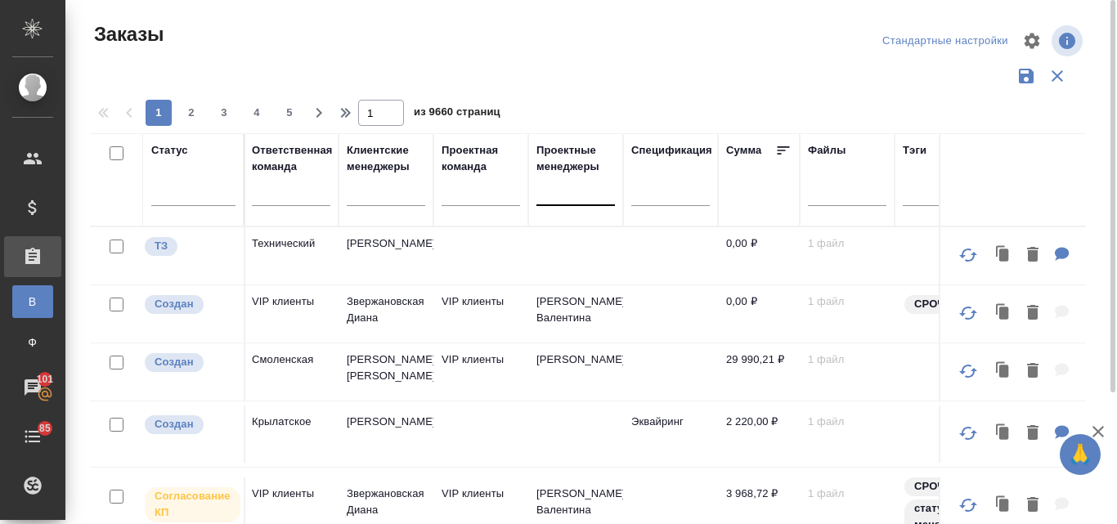
click at [538, 187] on div at bounding box center [575, 189] width 78 height 24
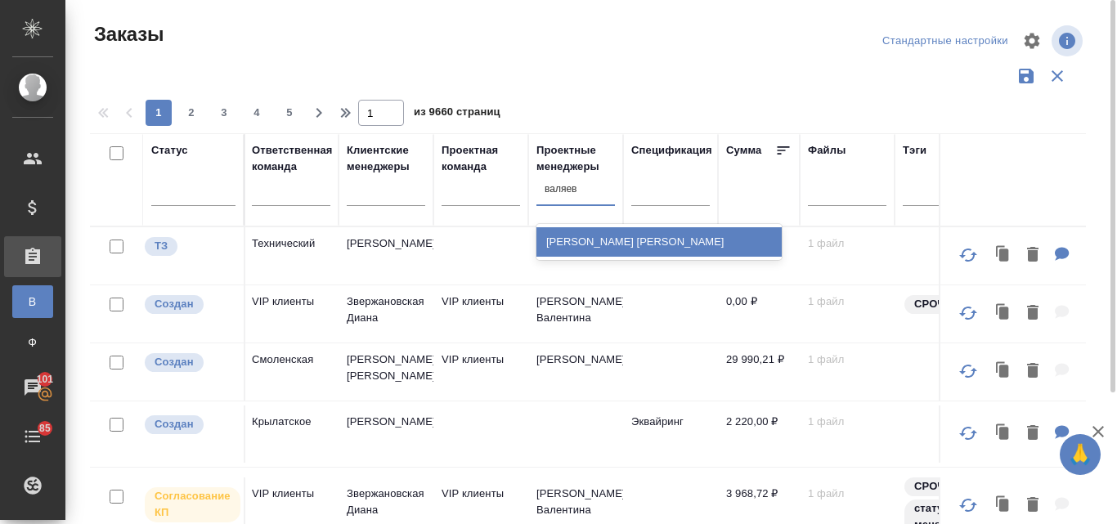
type input "валяева"
click at [591, 236] on div "[PERSON_NAME]" at bounding box center [658, 241] width 245 height 29
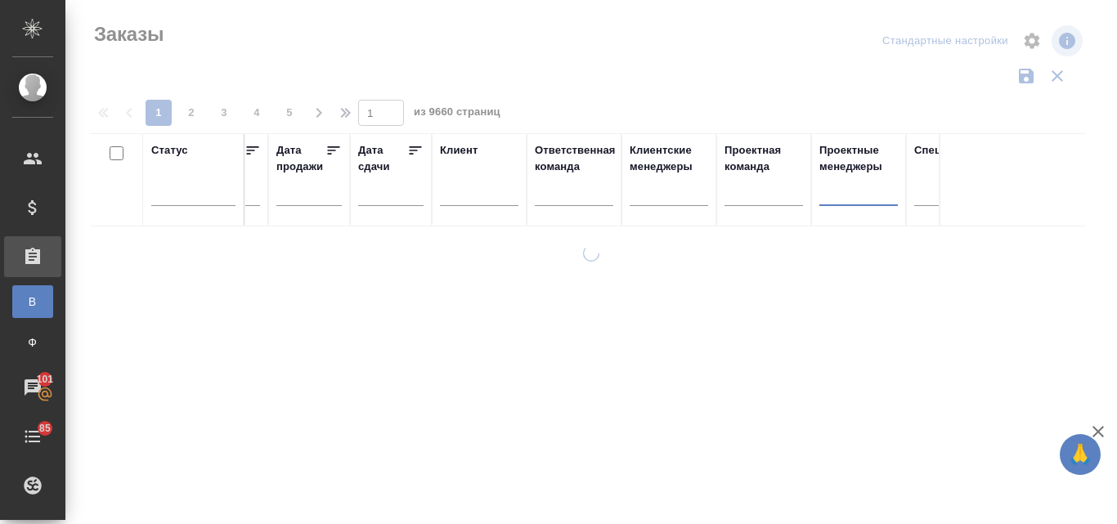
click at [648, 158] on div "Клиентские менеджеры" at bounding box center [669, 158] width 78 height 33
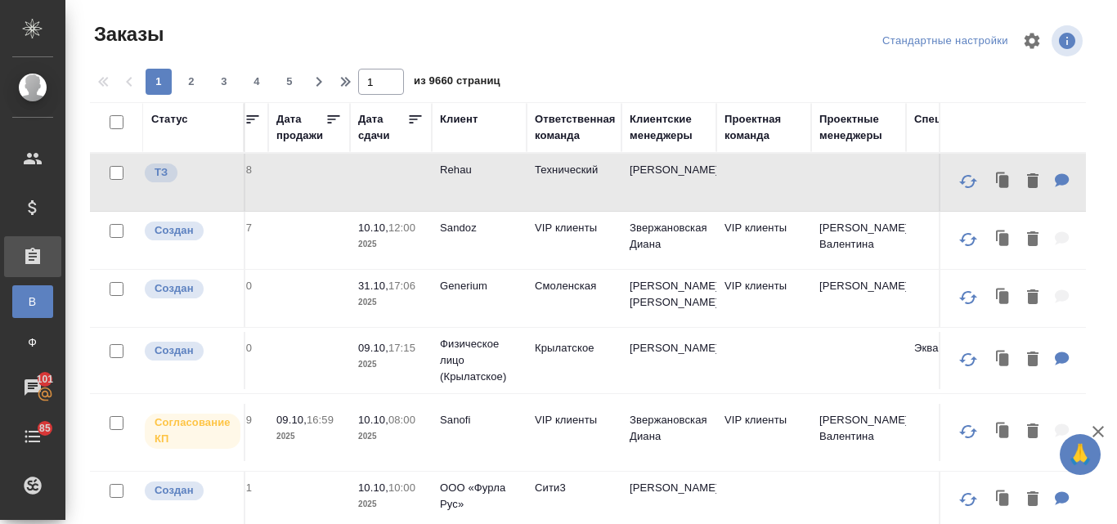
click at [673, 122] on div "Клиентские менеджеры" at bounding box center [669, 127] width 78 height 33
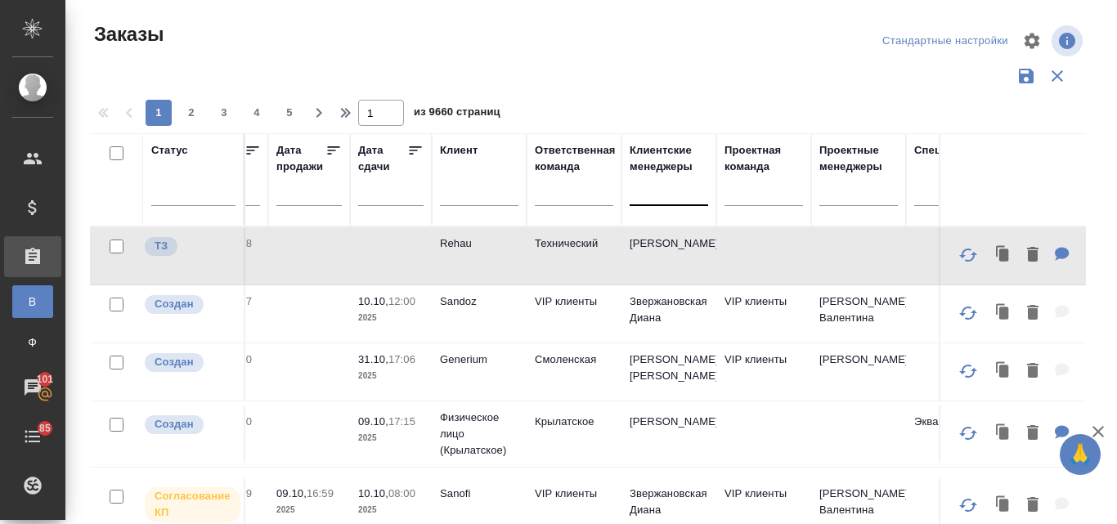
click at [670, 194] on div at bounding box center [669, 189] width 78 height 24
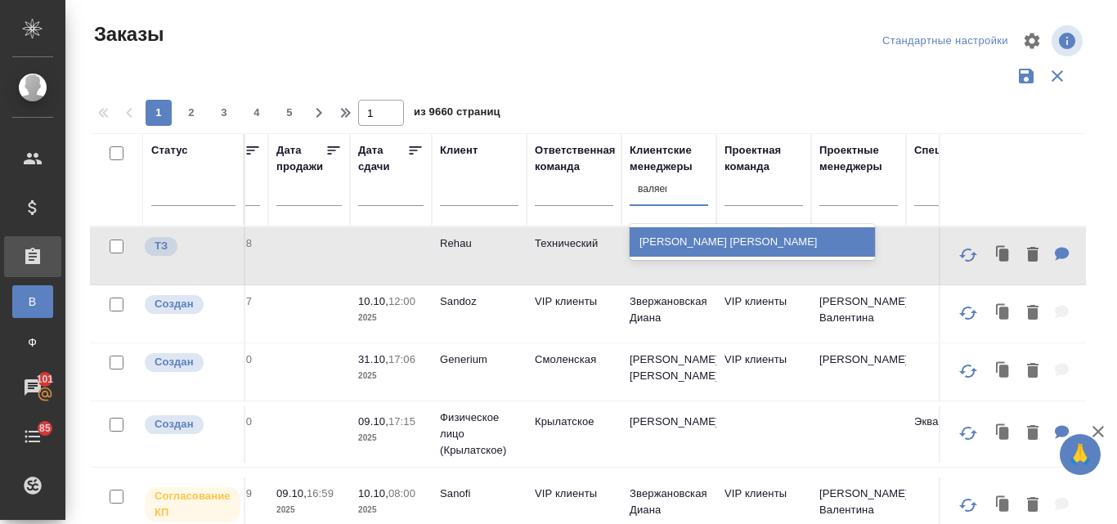
type input "валяева"
click at [686, 237] on div "[PERSON_NAME]" at bounding box center [752, 241] width 245 height 29
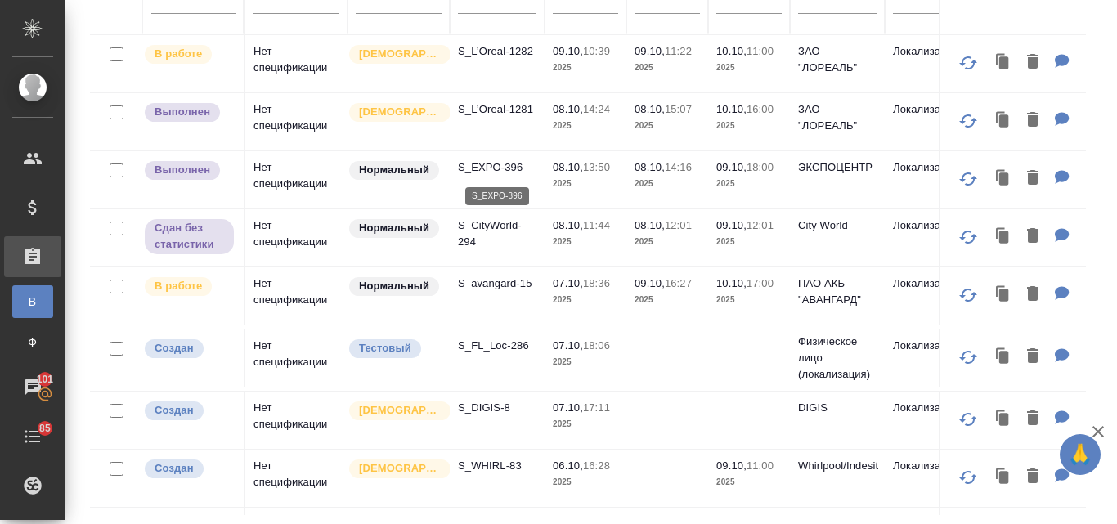
click at [475, 170] on p "S_EXPO-396" at bounding box center [497, 167] width 78 height 16
click at [573, 107] on p "08.10," at bounding box center [568, 108] width 30 height 12
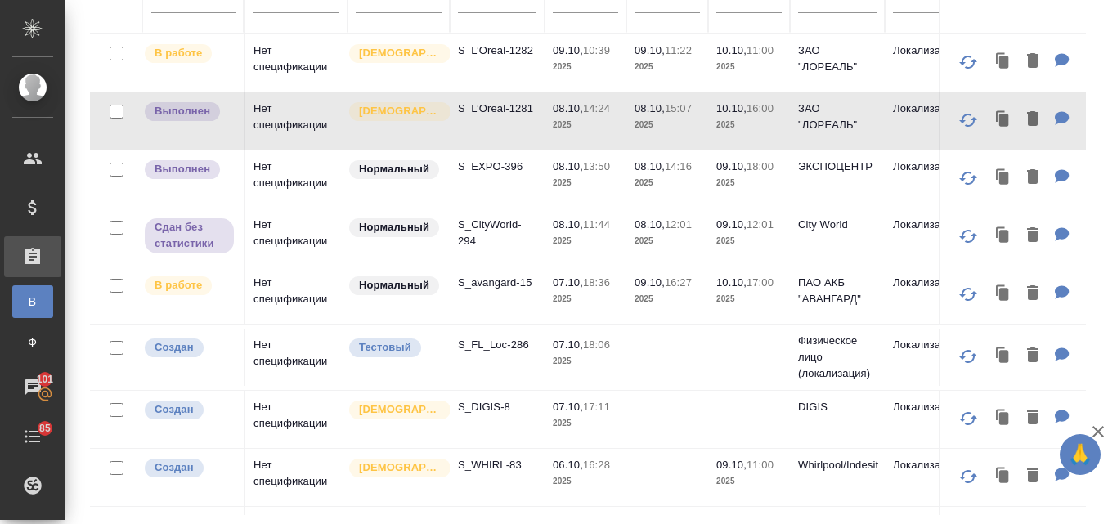
click at [575, 51] on p "09.10," at bounding box center [568, 50] width 30 height 12
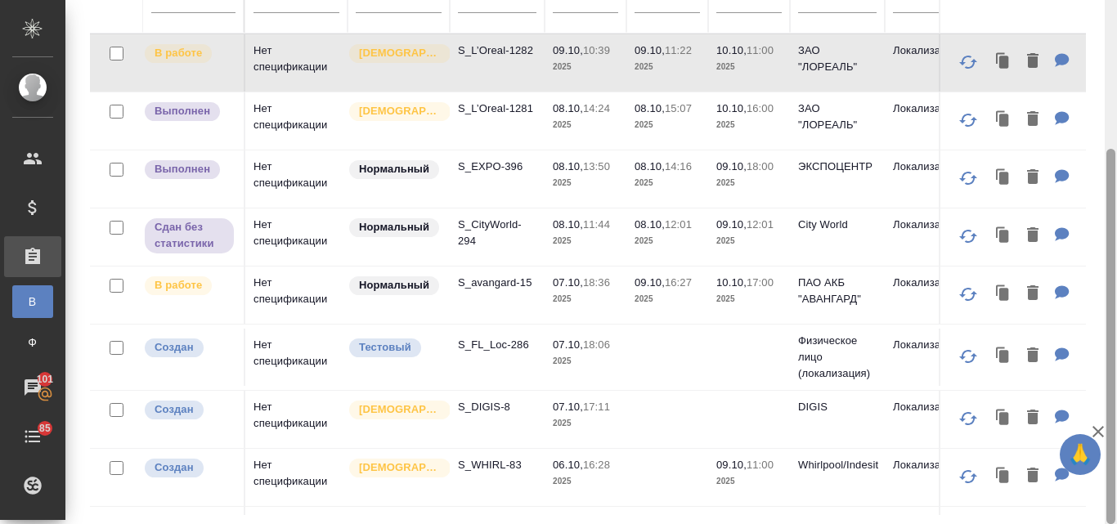
click at [1116, 203] on div at bounding box center [1111, 262] width 12 height 524
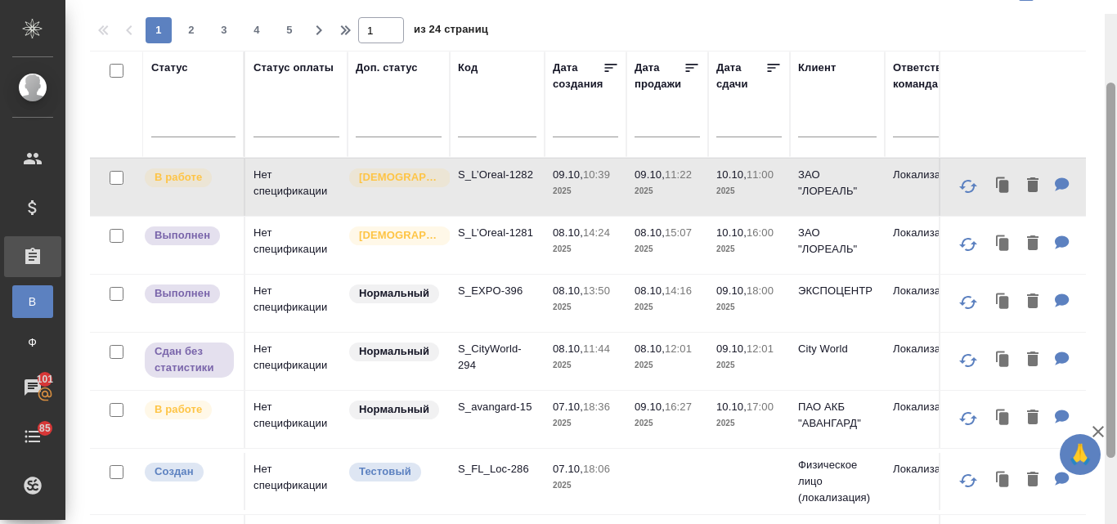
scroll to position [81, 0]
drag, startPoint x: 1106, startPoint y: 213, endPoint x: 1116, endPoint y: 122, distance: 91.3
click at [1116, 122] on div at bounding box center [1111, 262] width 12 height 524
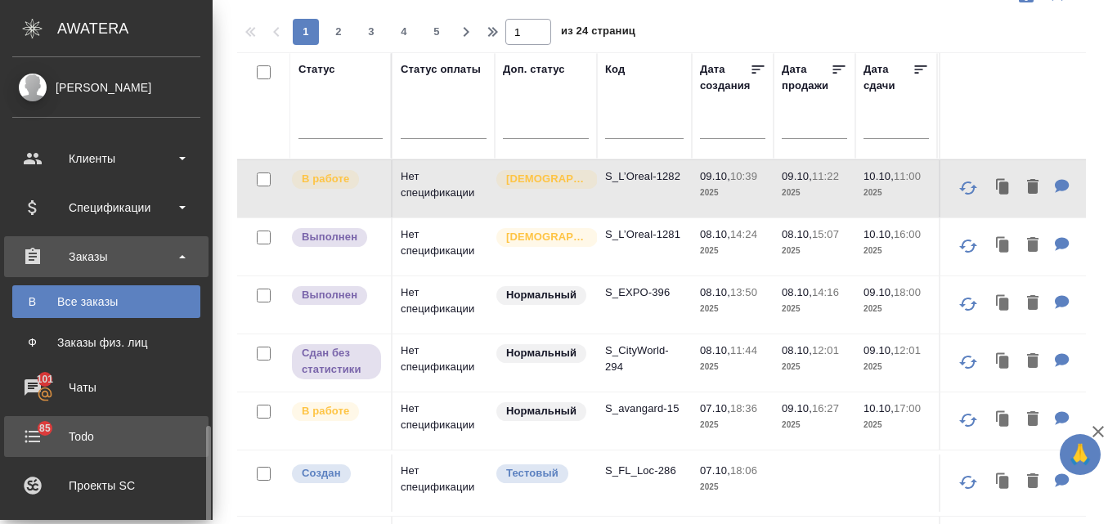
scroll to position [245, 0]
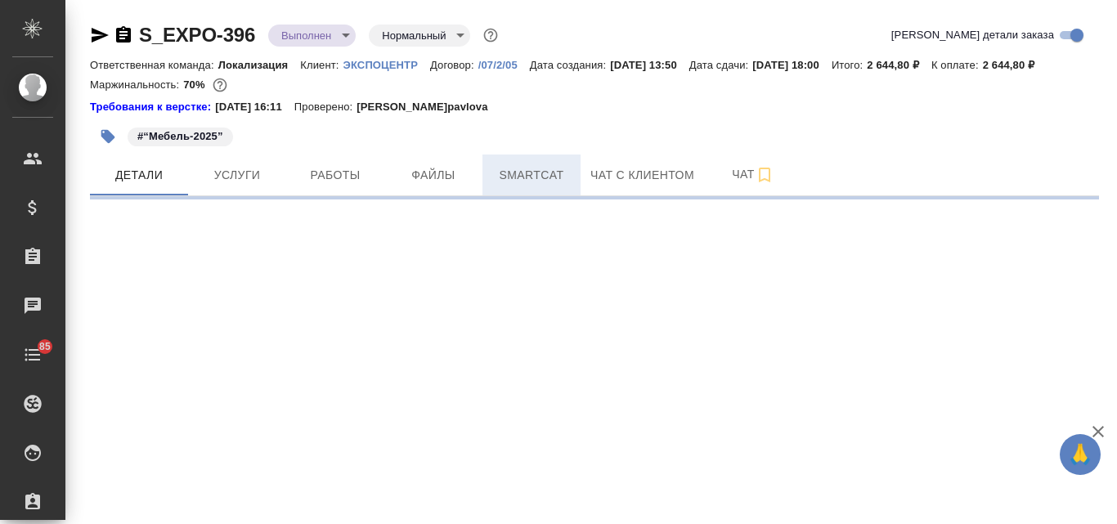
select select "RU"
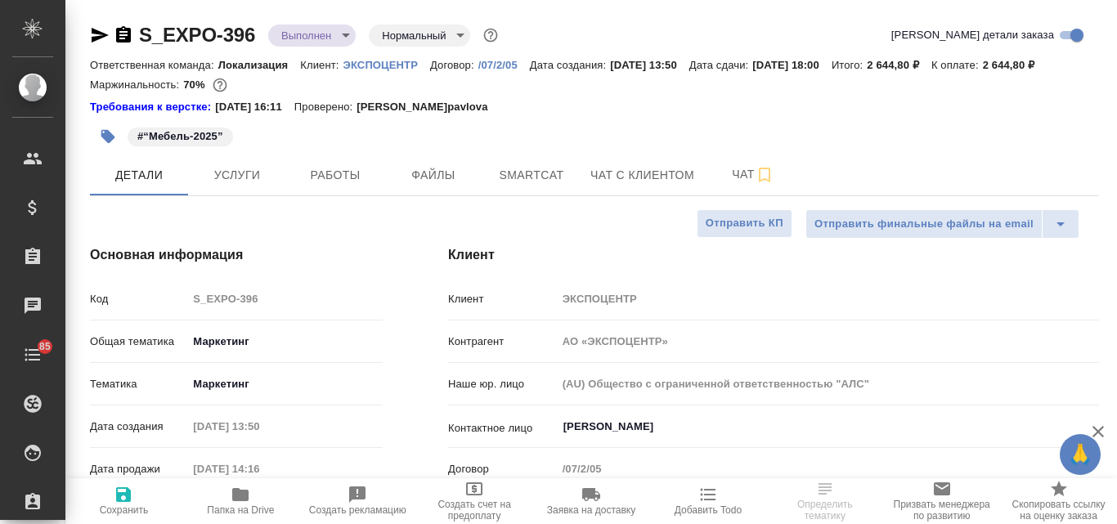
type textarea "x"
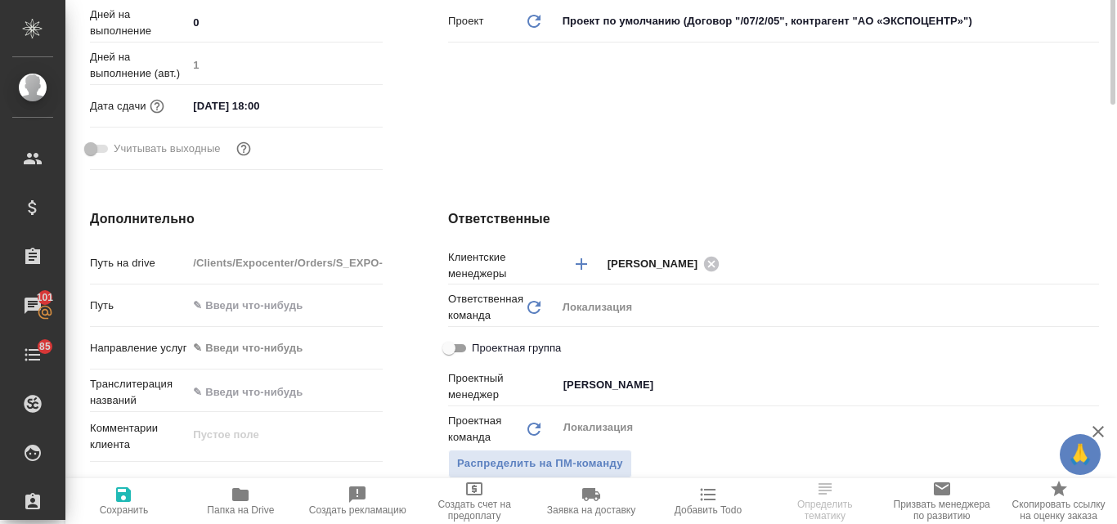
scroll to position [245, 0]
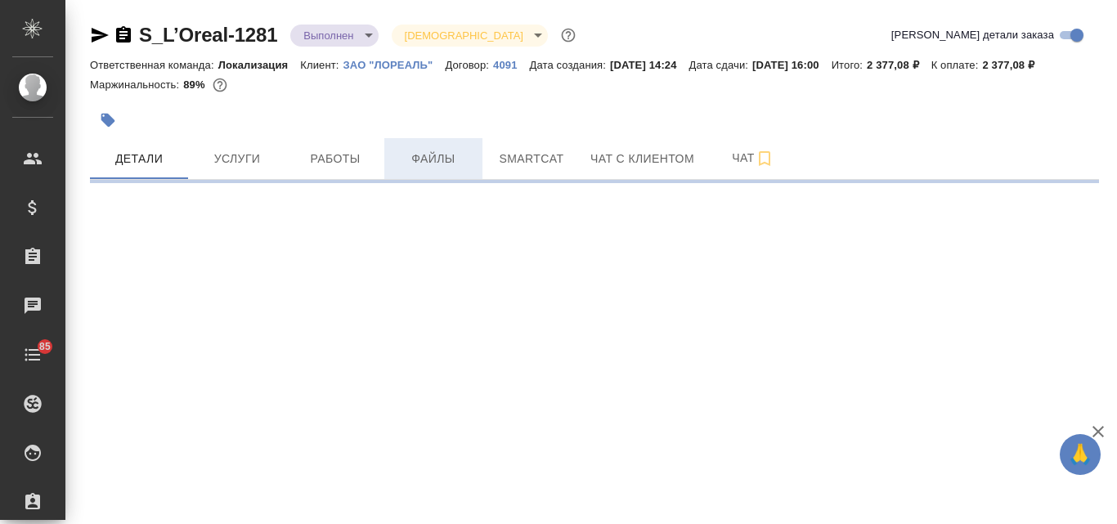
select select "RU"
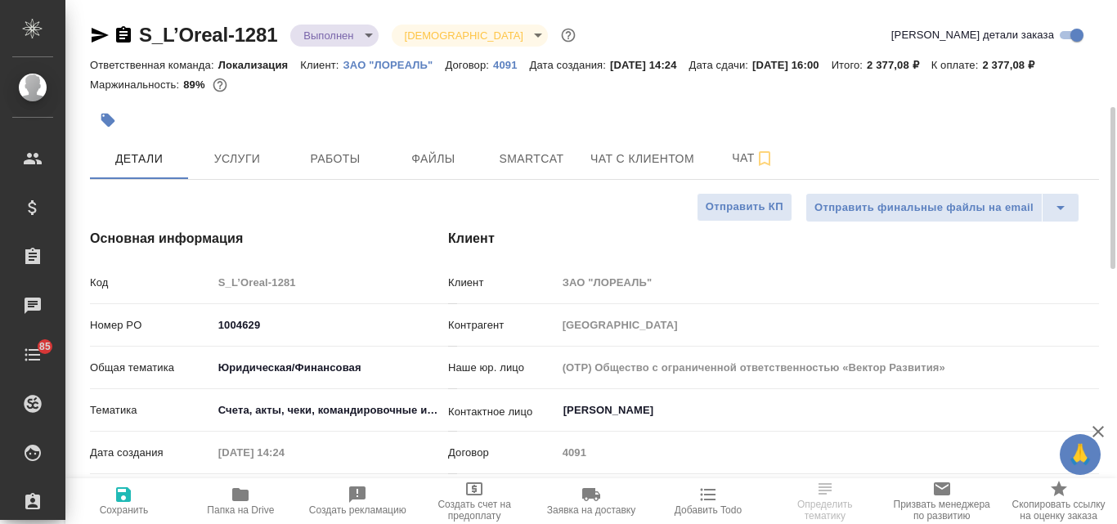
type textarea "x"
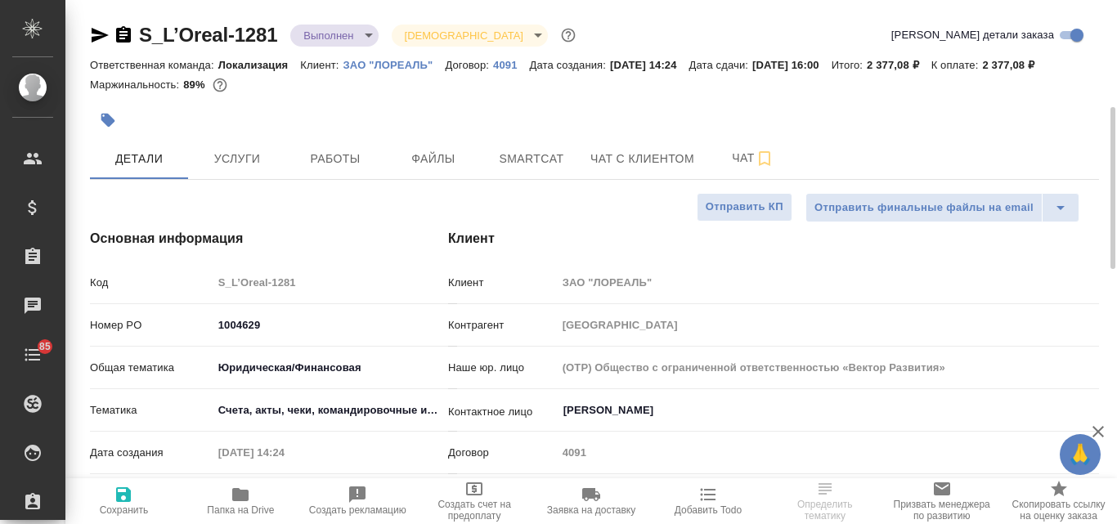
type textarea "x"
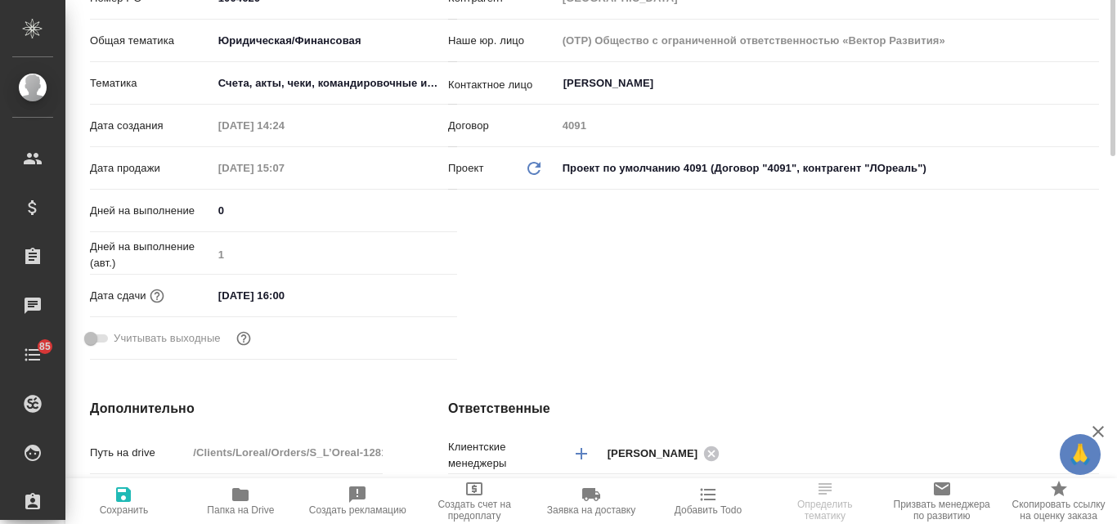
scroll to position [245, 0]
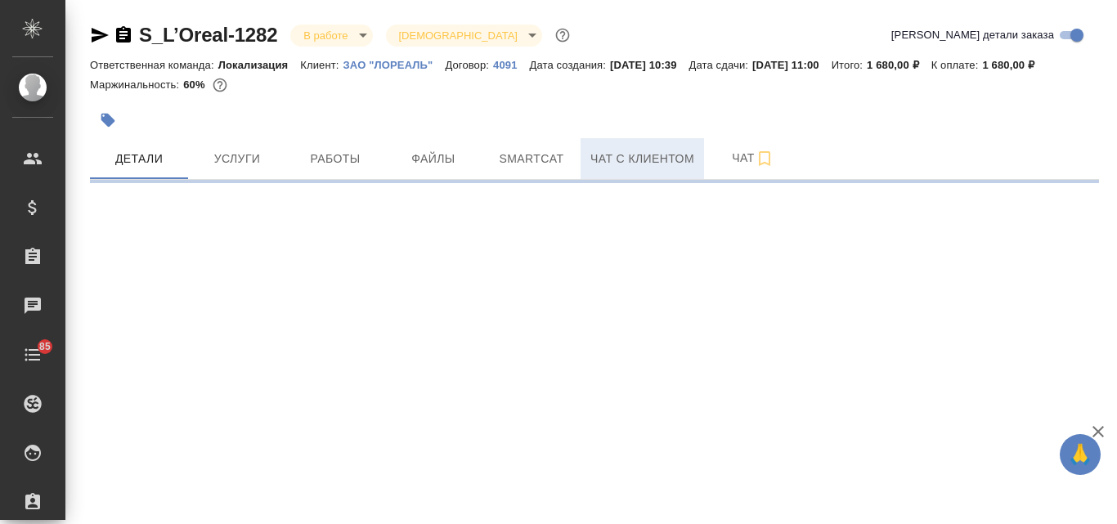
select select "RU"
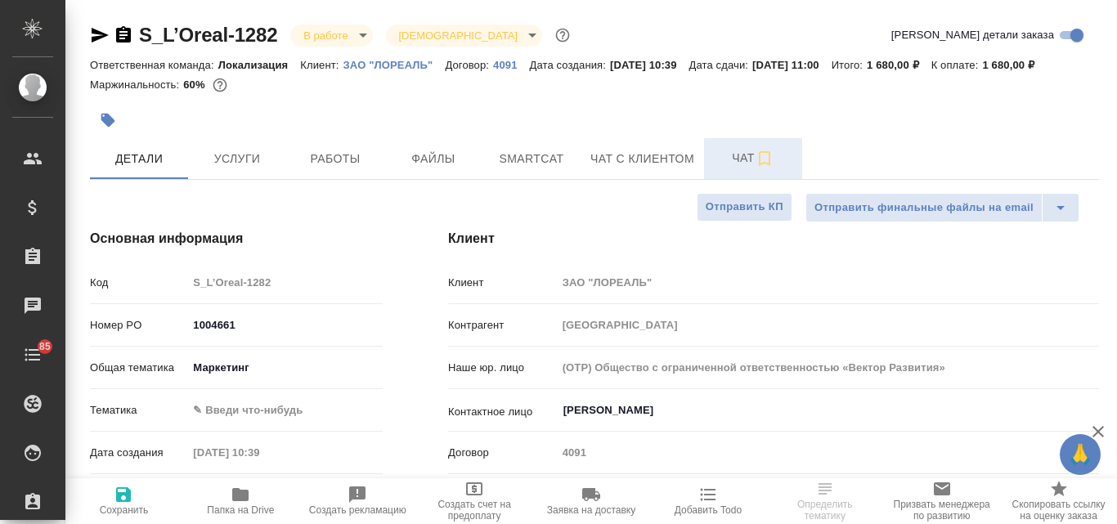
type textarea "x"
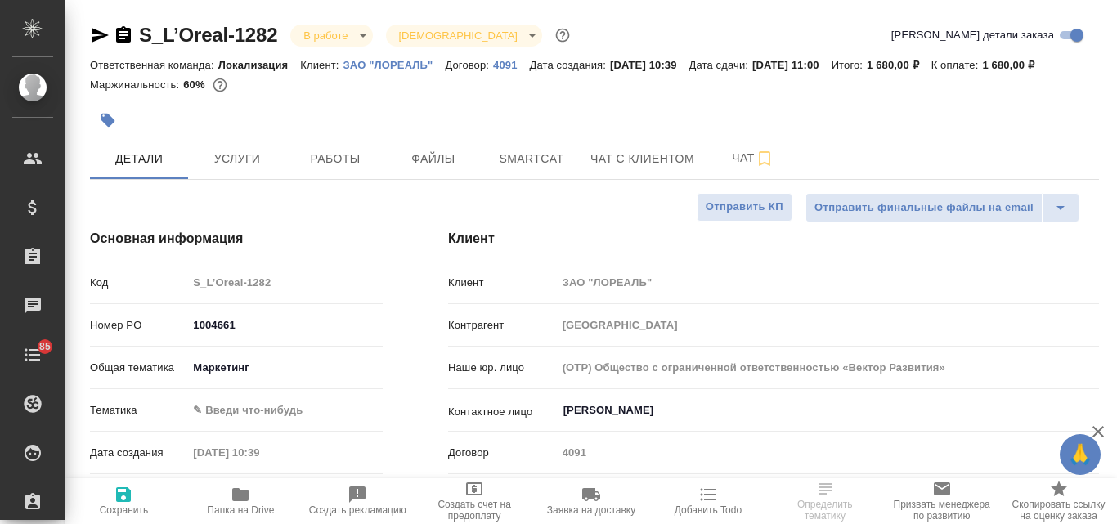
type textarea "x"
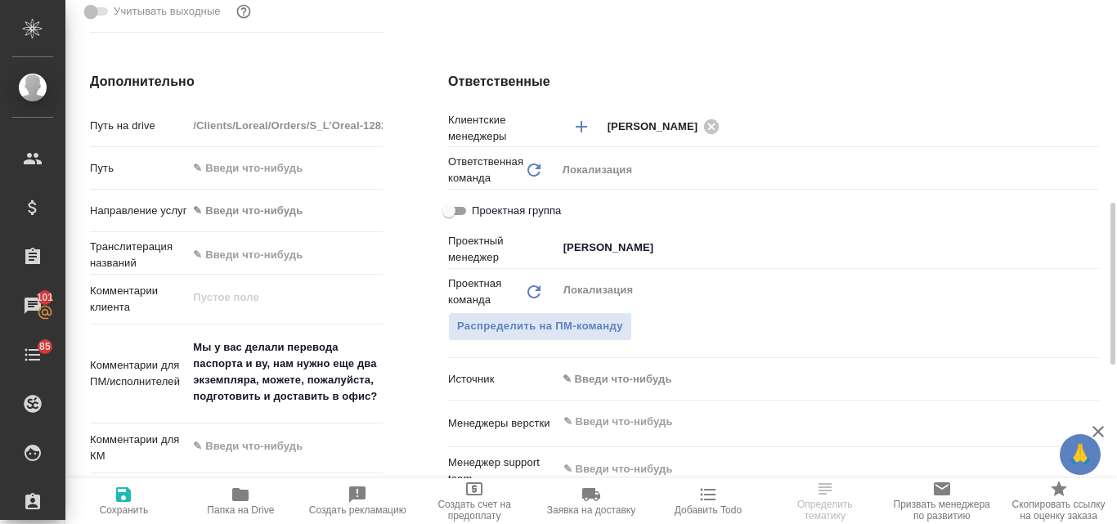
scroll to position [736, 0]
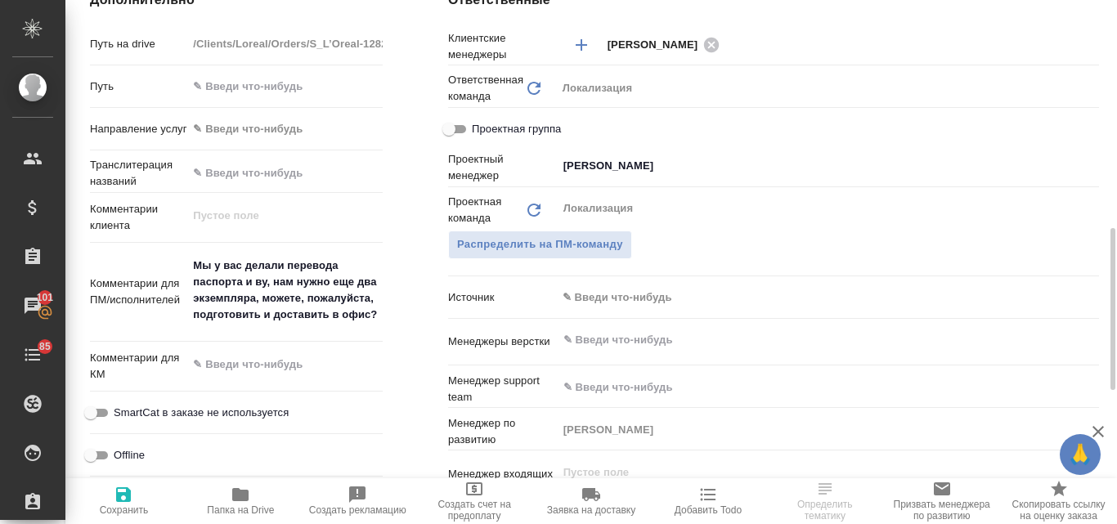
click at [607, 293] on body "🙏 .cls-1 fill:#fff; AWATERA Valyaeva Anna Клиенты Спецификации Заказы 101 Чаты …" at bounding box center [558, 262] width 1117 height 524
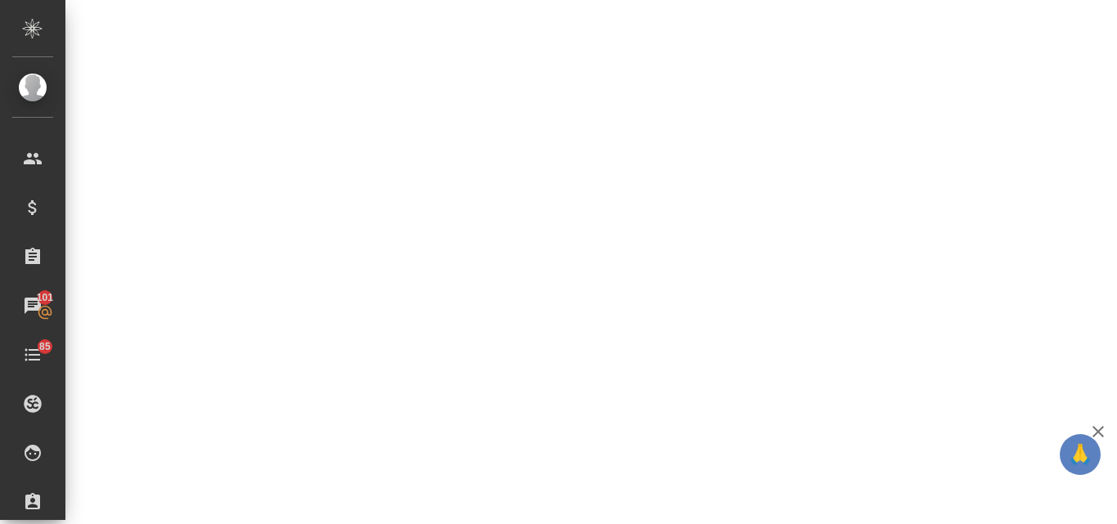
select select "RU"
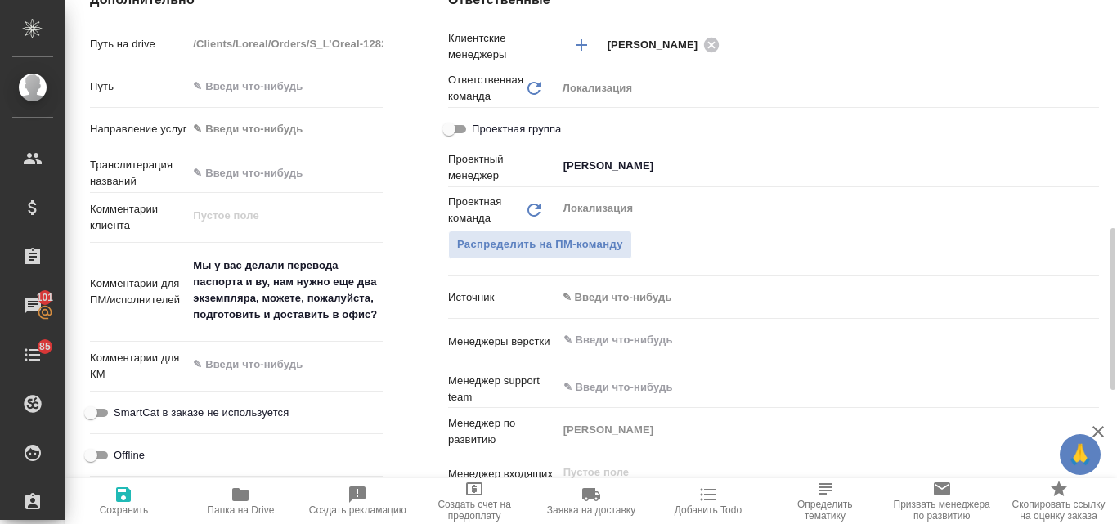
type textarea "x"
click at [616, 299] on body "🙏 .cls-1 fill:#fff; AWATERA Valyaeva Anna Клиенты Спецификации Заказы 101 Чаты …" at bounding box center [558, 262] width 1117 height 524
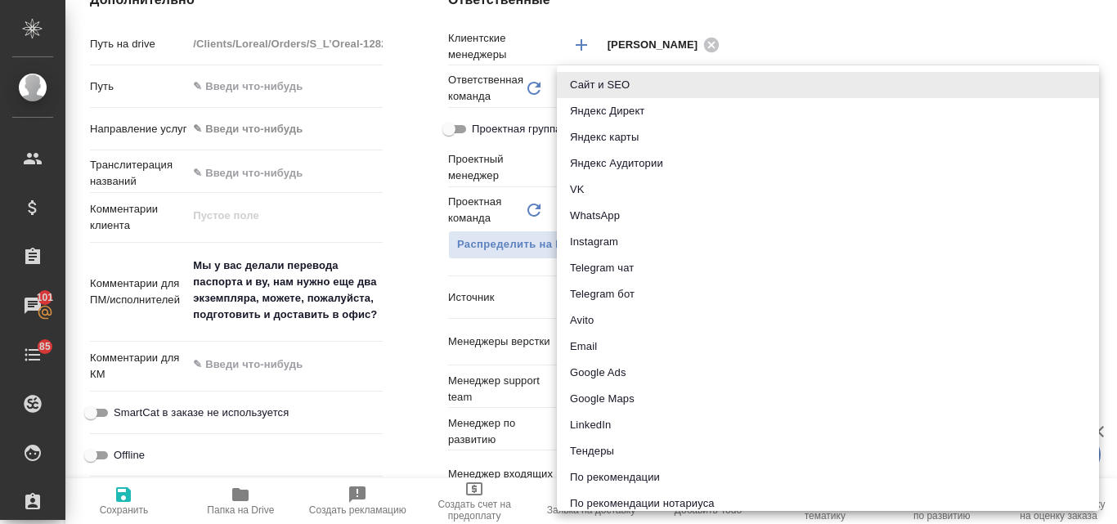
click at [616, 338] on li "Email" at bounding box center [828, 347] width 542 height 26
type textarea "x"
type input "emailAds"
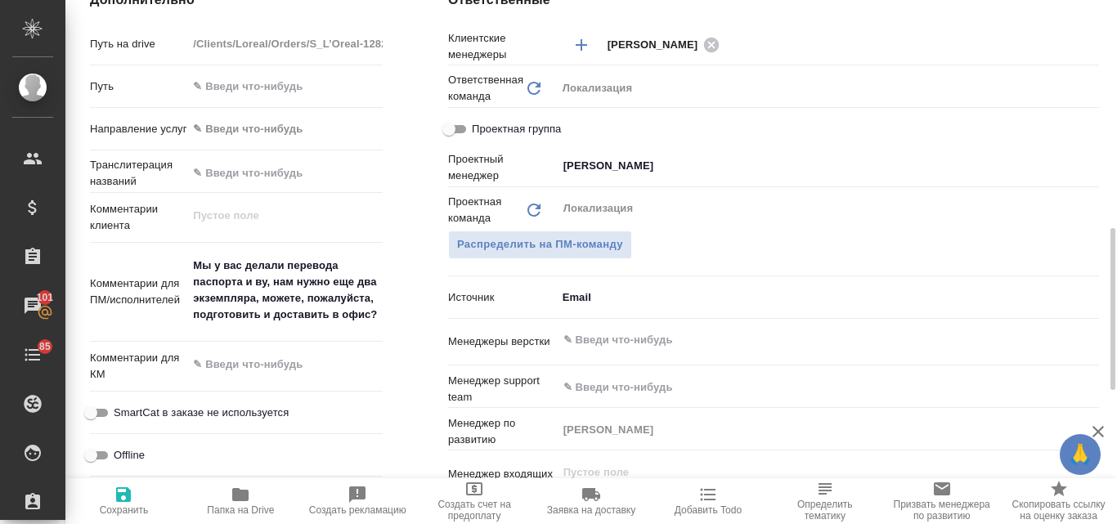
click at [132, 504] on span "Сохранить" at bounding box center [124, 509] width 49 height 11
type textarea "x"
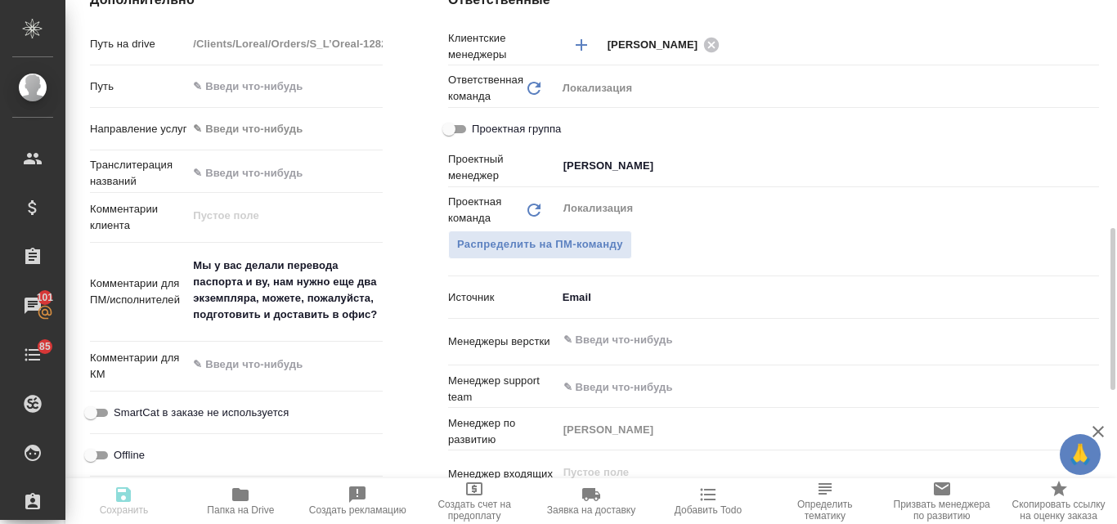
type textarea "x"
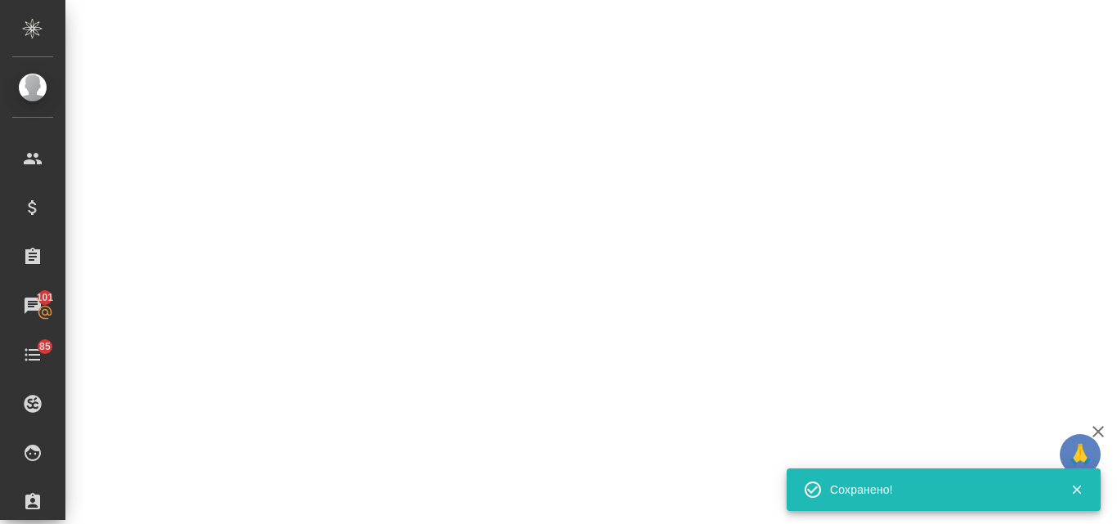
select select "RU"
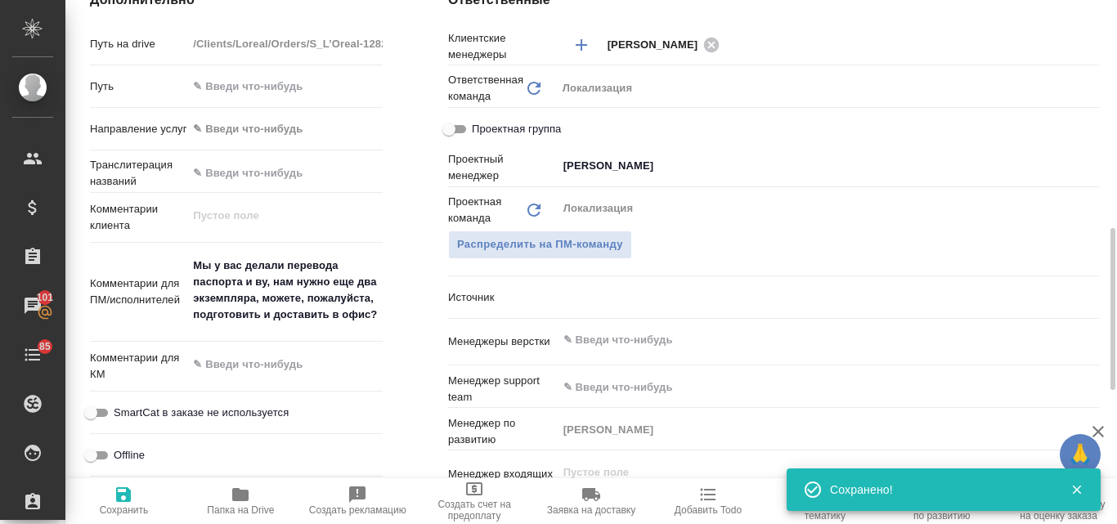
type textarea "x"
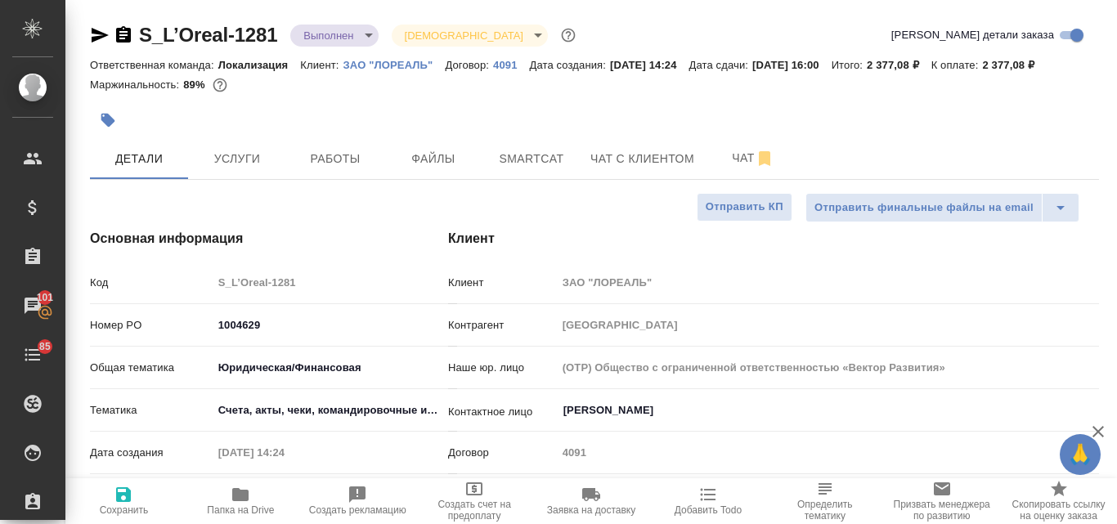
select select "RU"
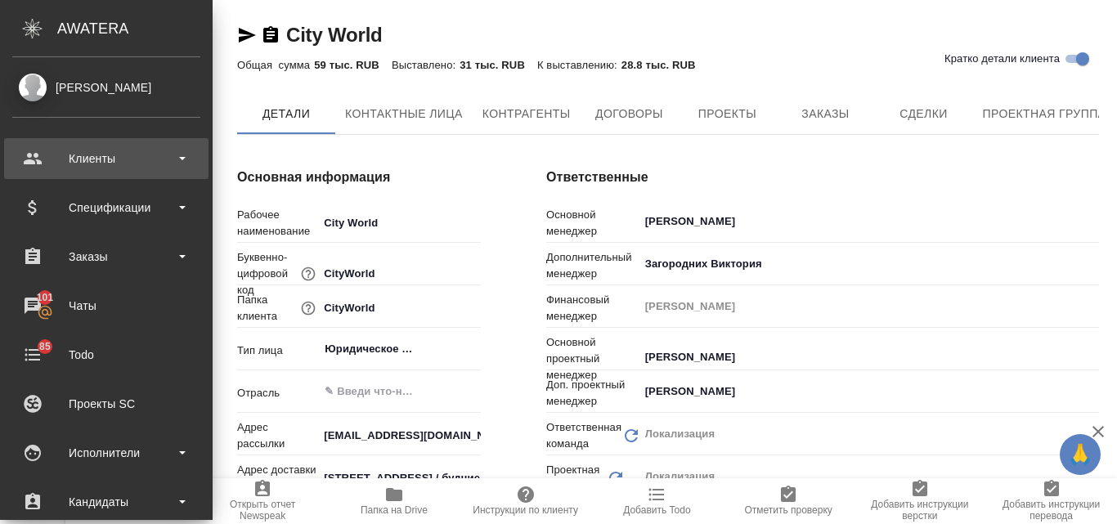
click at [69, 167] on div "Клиенты" at bounding box center [106, 158] width 188 height 25
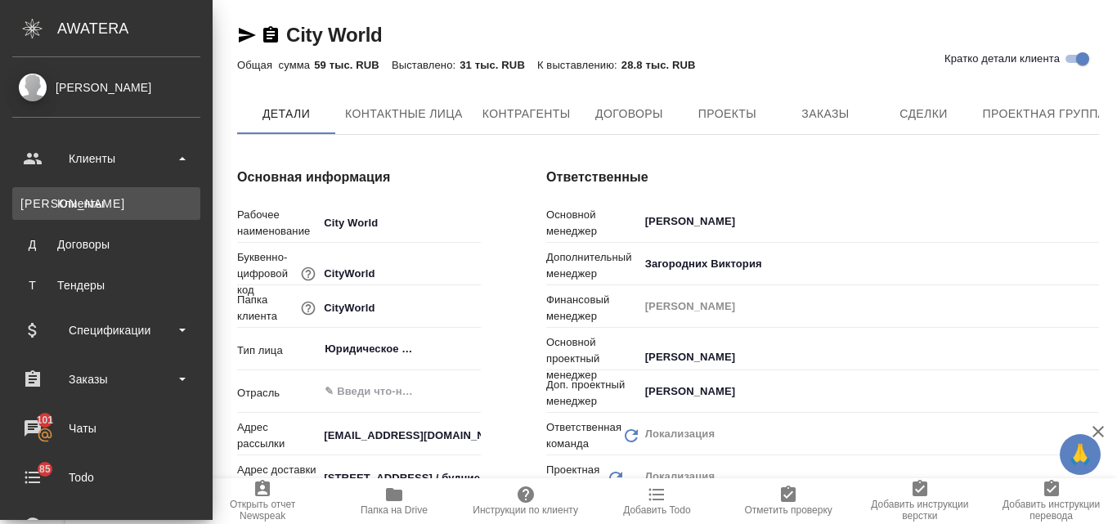
click at [81, 212] on link "К Клиенты" at bounding box center [106, 203] width 188 height 33
type input "Общество с ограниченной ответственностью «Медиа Групп»(ООО «Медиа Групп»)"
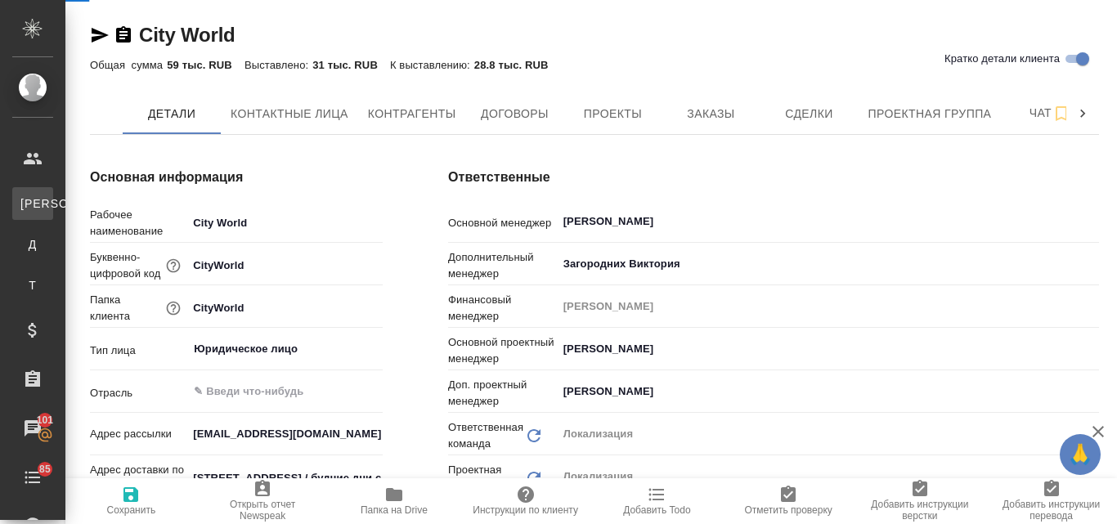
select select "RU"
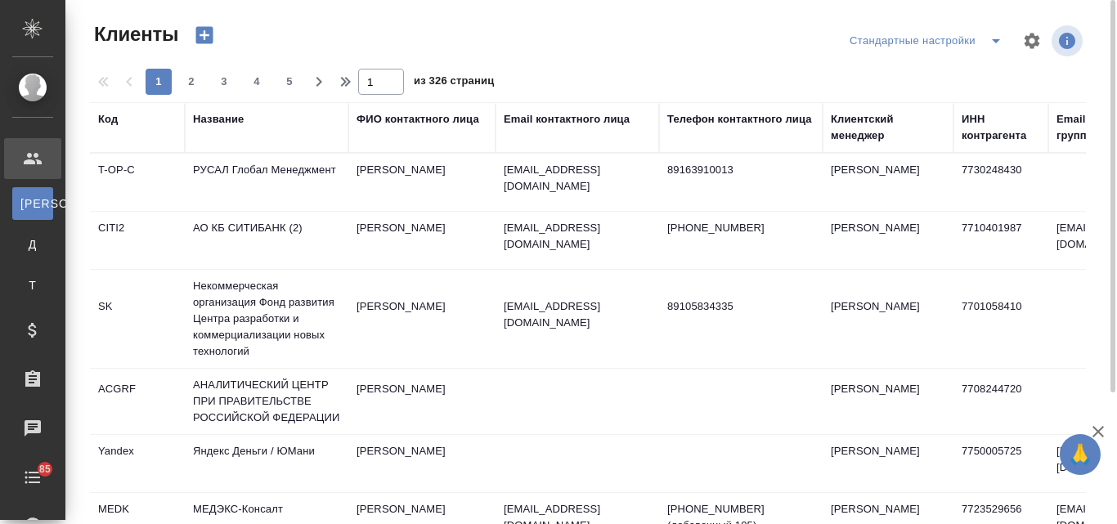
click at [218, 123] on div "Название" at bounding box center [218, 119] width 51 height 16
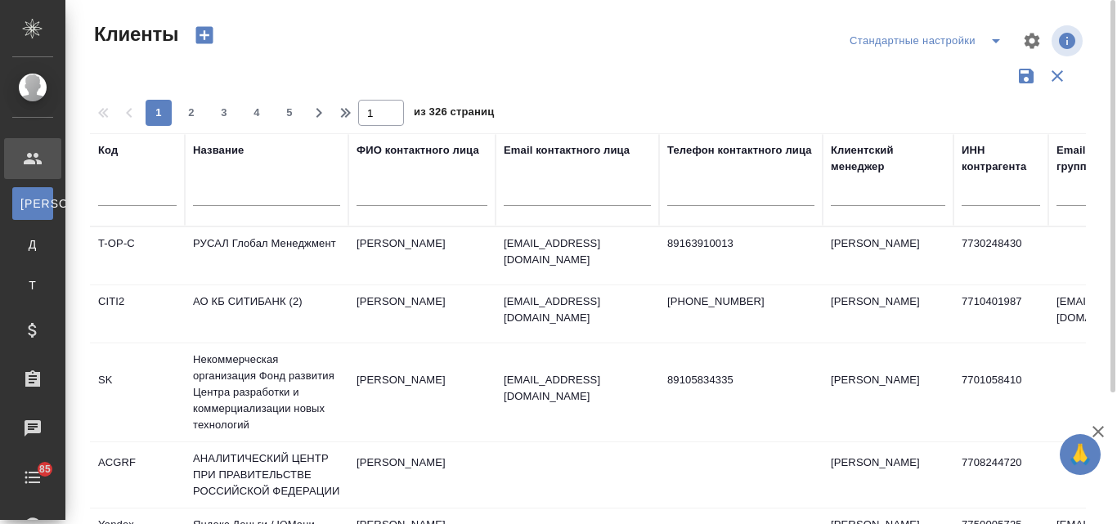
click at [226, 196] on input "text" at bounding box center [266, 196] width 147 height 20
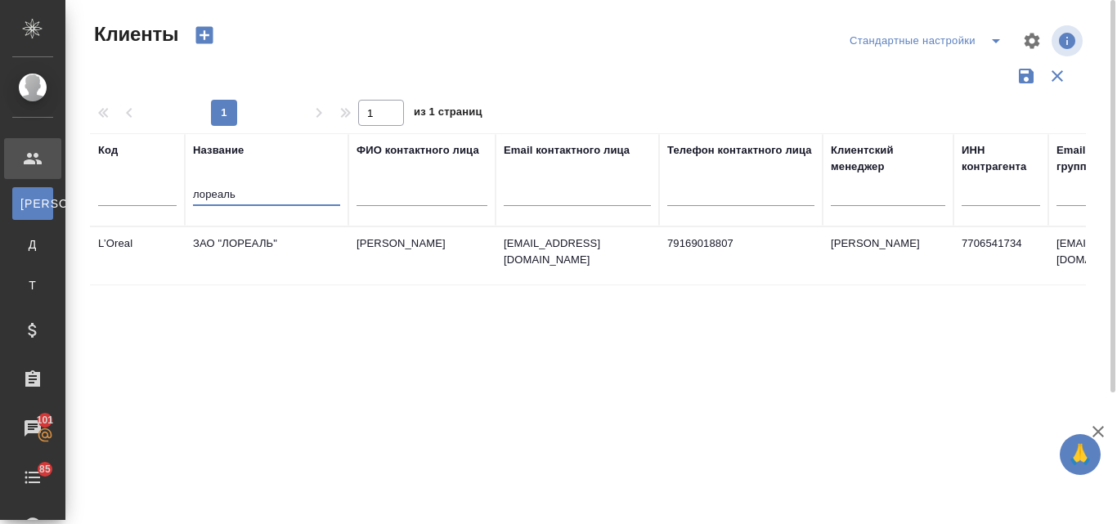
type input "лореаль"
click at [275, 256] on td "ЗАО "ЛОРЕАЛЬ"" at bounding box center [267, 255] width 164 height 57
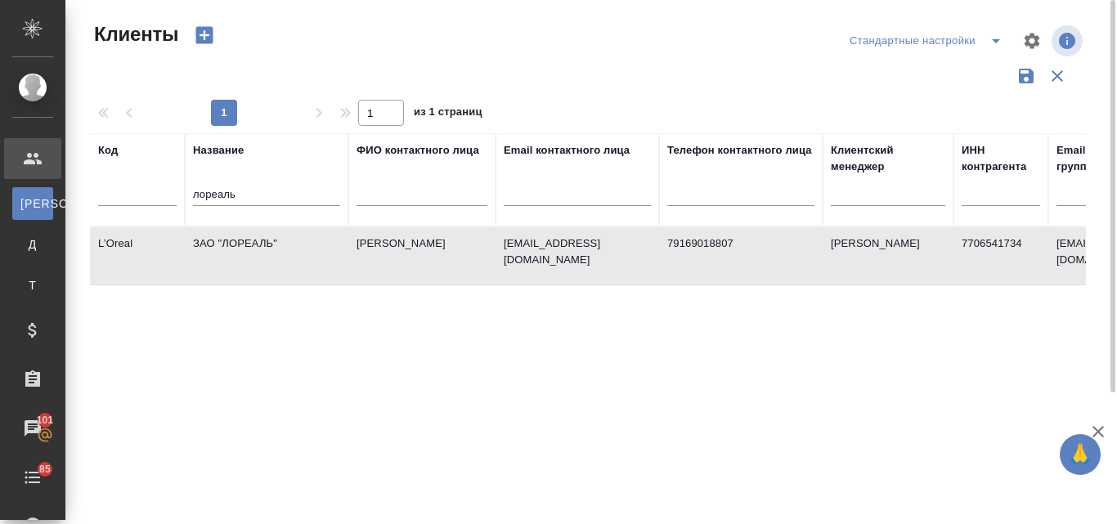
click at [275, 256] on td "ЗАО "ЛОРЕАЛЬ"" at bounding box center [267, 255] width 164 height 57
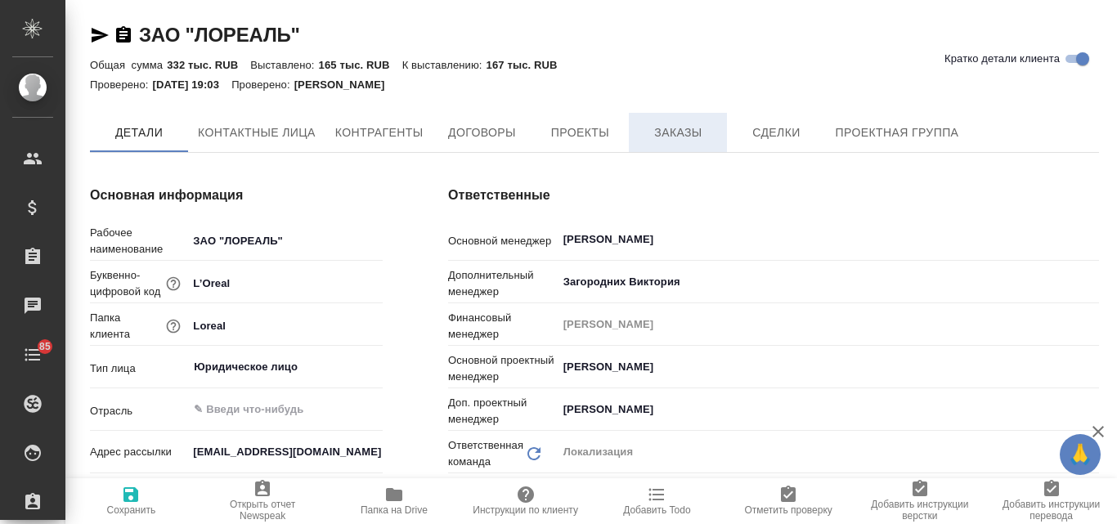
type textarea "x"
click at [693, 139] on span "Заказы" at bounding box center [678, 133] width 78 height 20
type textarea "x"
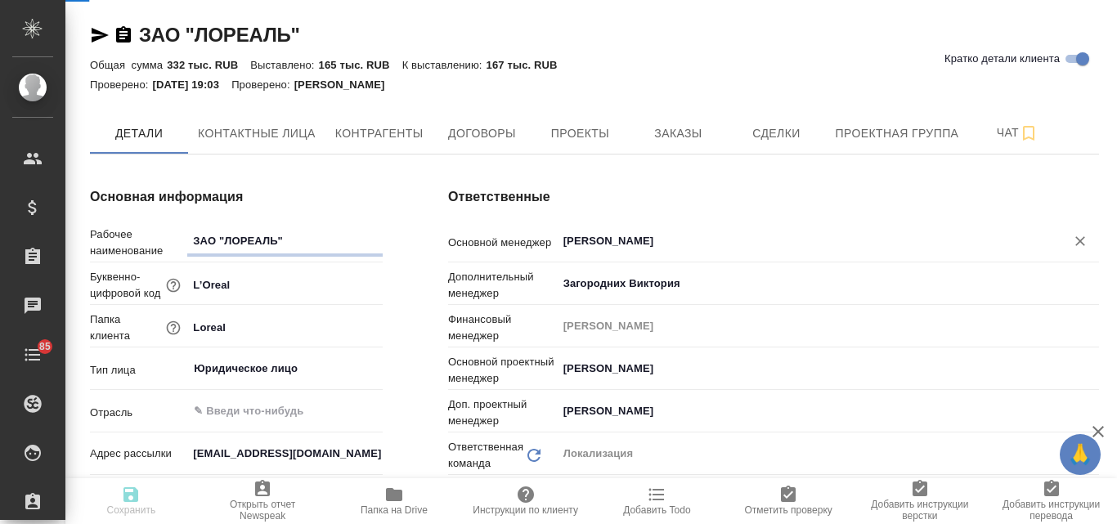
type textarea "x"
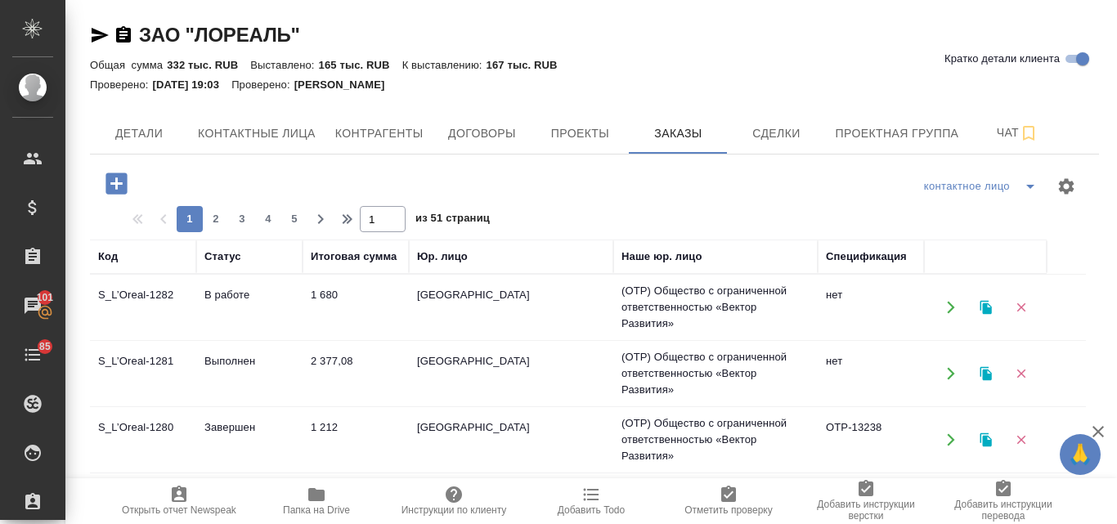
scroll to position [82, 0]
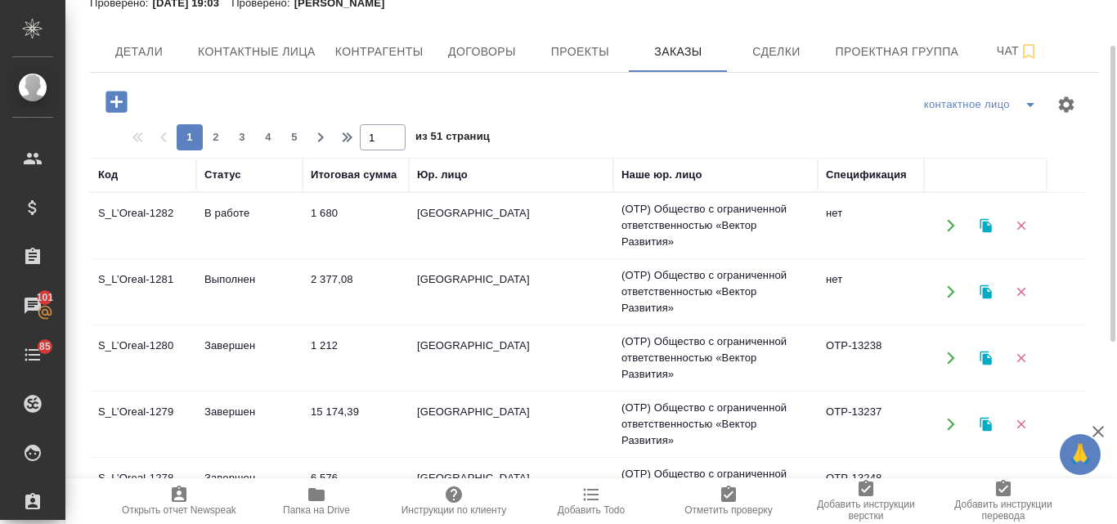
click at [210, 338] on td "Завершен" at bounding box center [249, 357] width 106 height 57
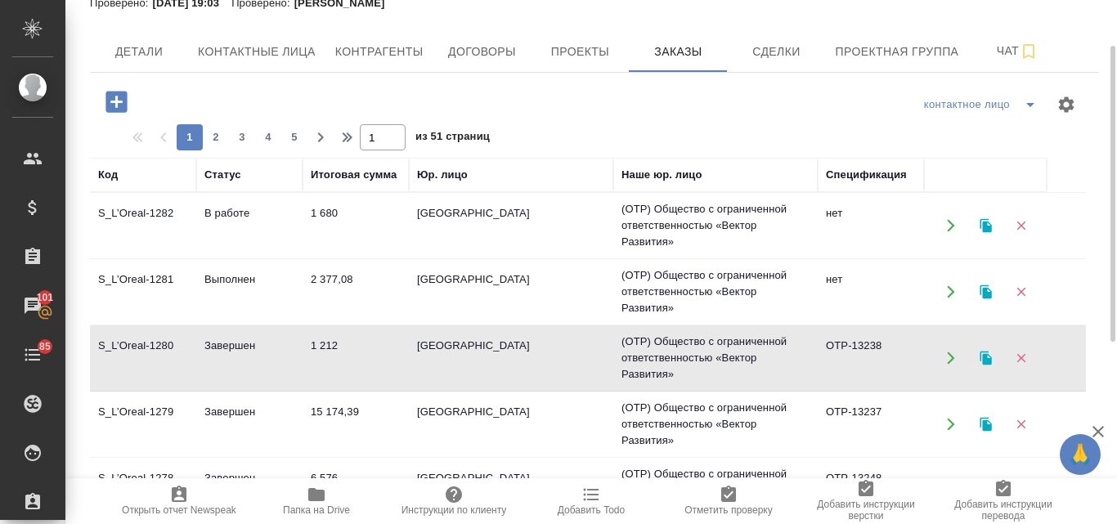
click at [210, 338] on td "Завершен" at bounding box center [249, 357] width 106 height 57
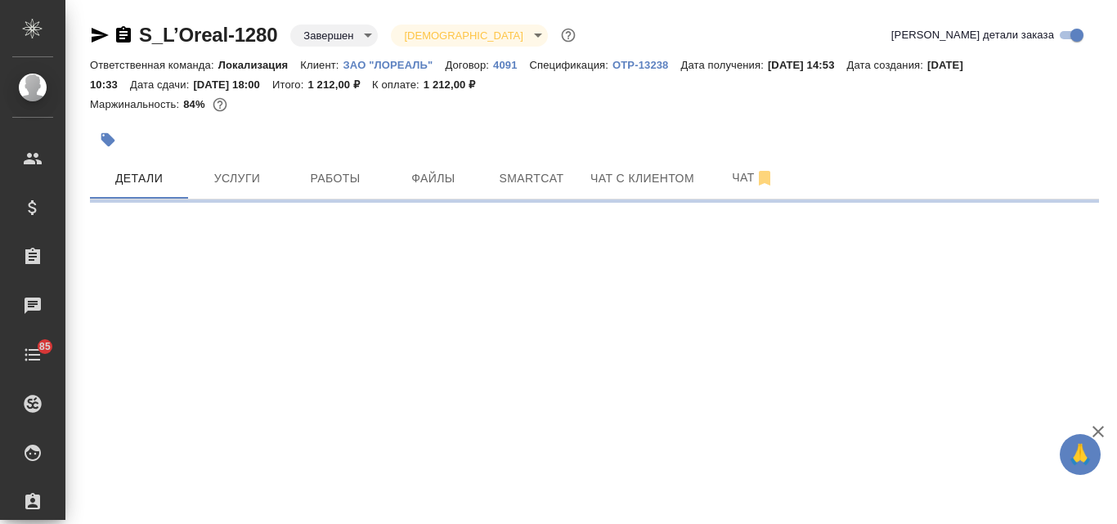
select select "RU"
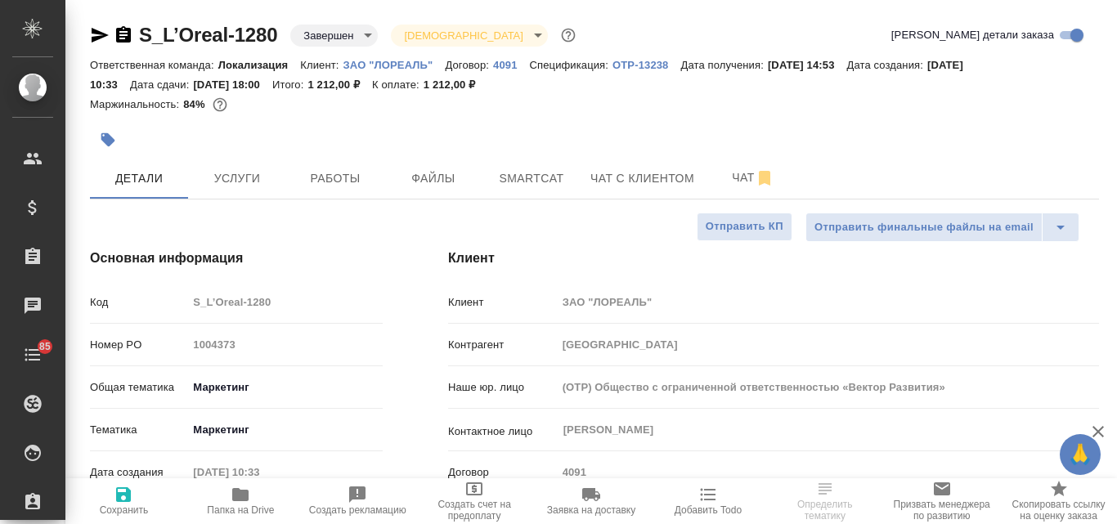
type textarea "x"
click at [97, 29] on icon "button" at bounding box center [100, 35] width 20 height 20
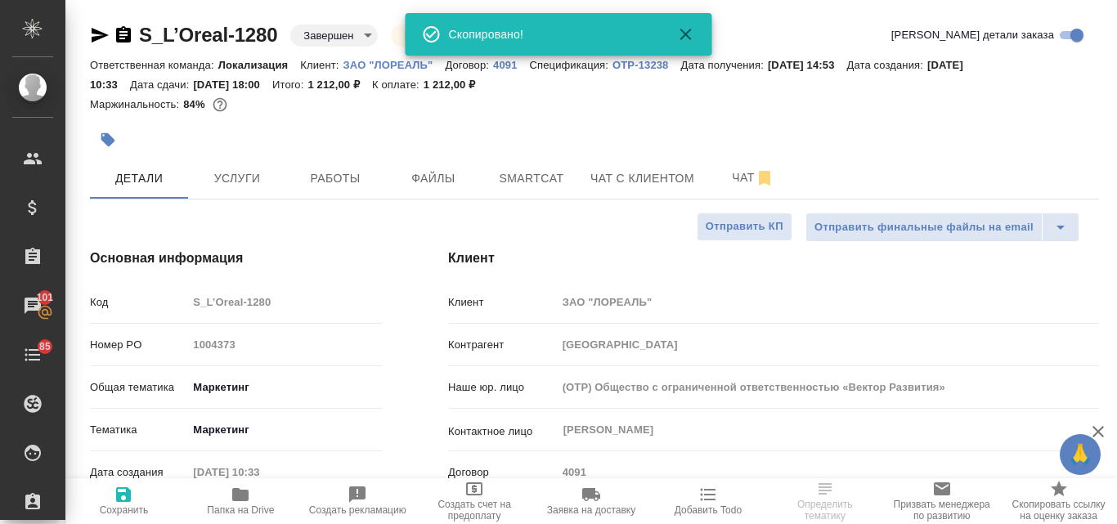
type textarea "x"
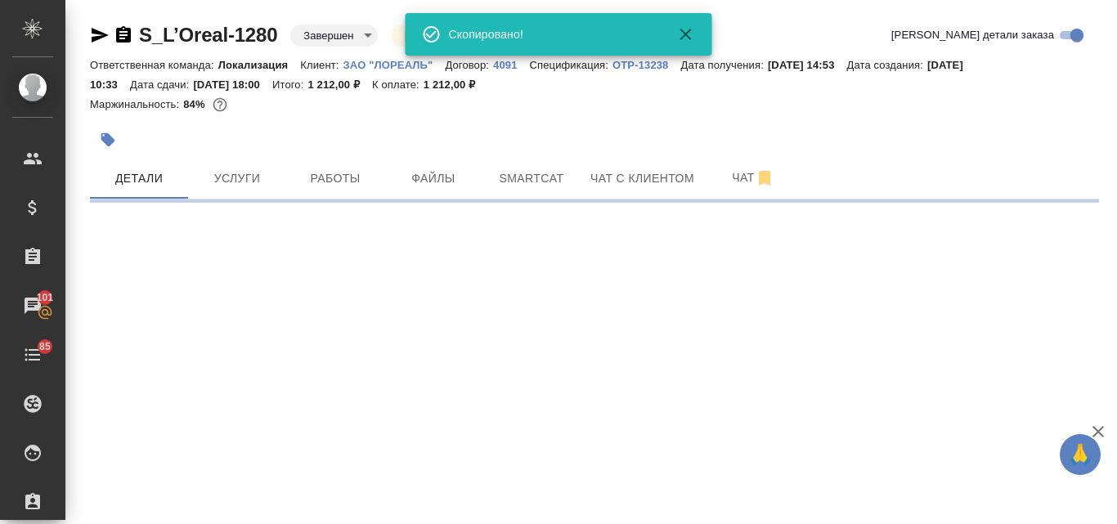
select select "RU"
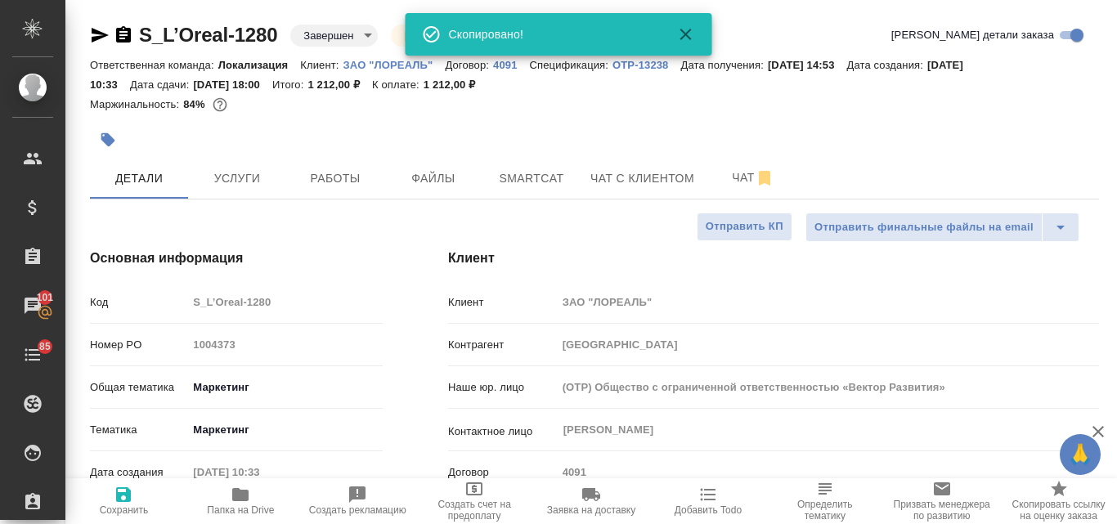
type textarea "x"
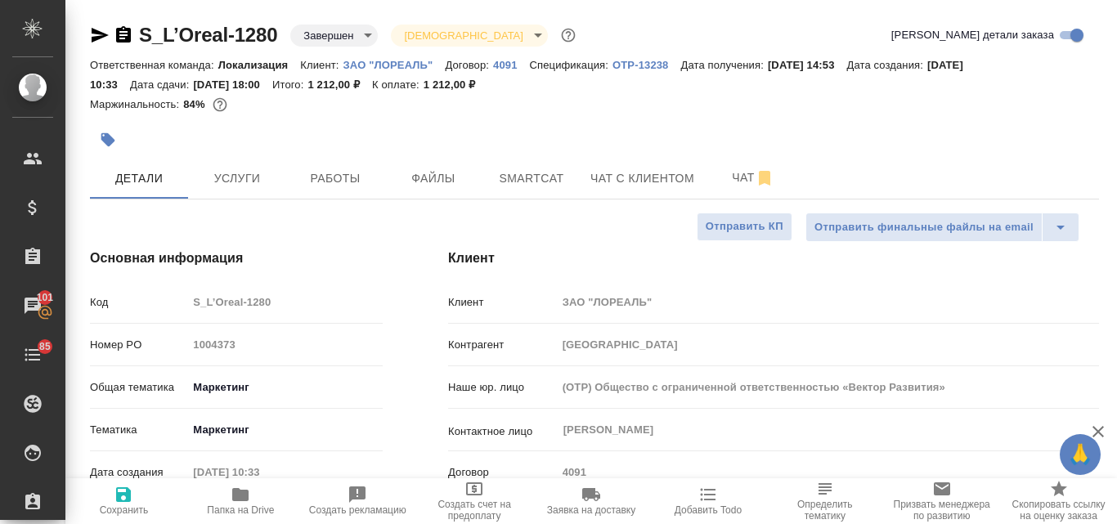
type textarea "x"
select select "RU"
